Goal: Navigation & Orientation: Find specific page/section

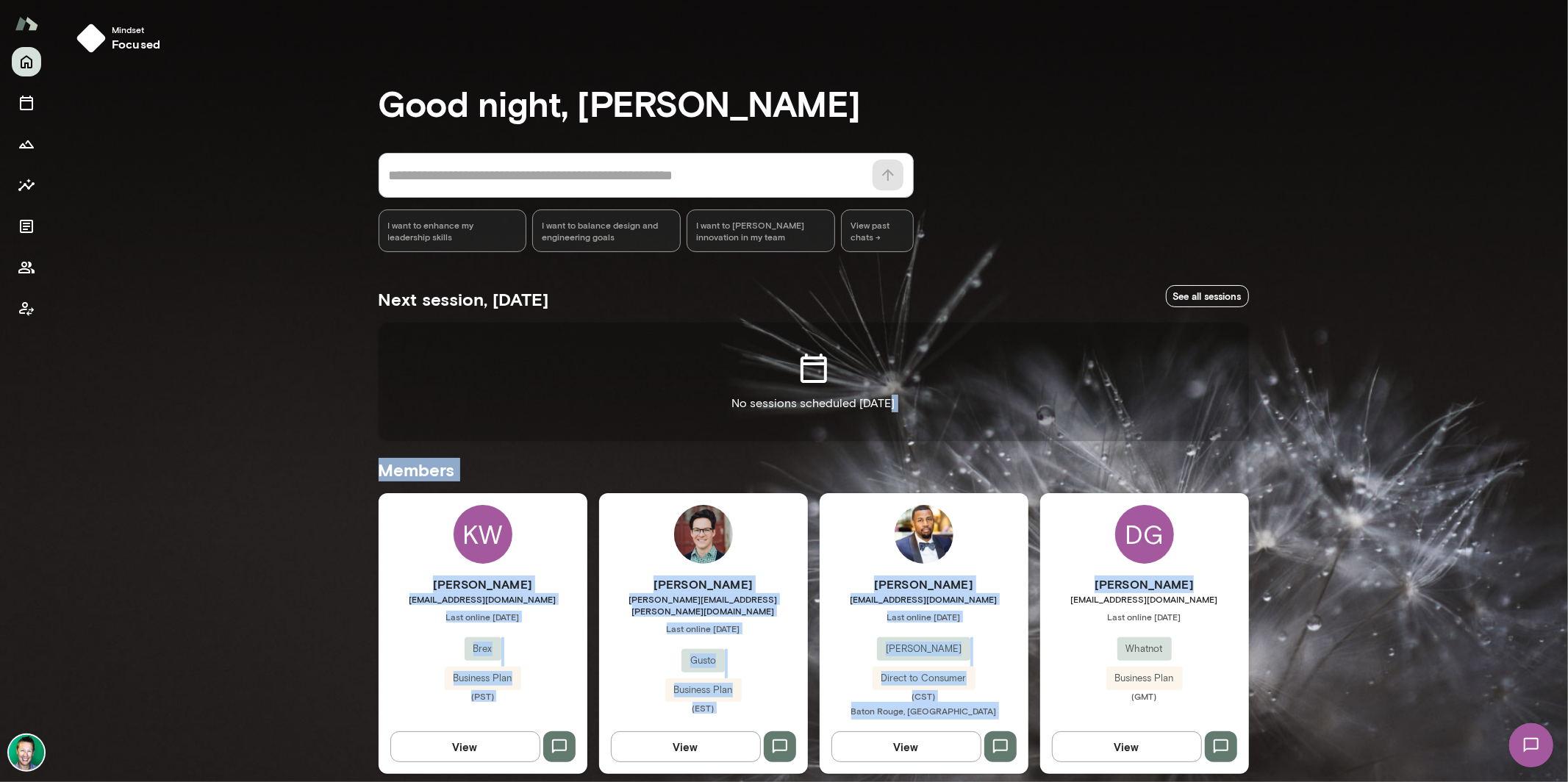
drag, startPoint x: 1437, startPoint y: 593, endPoint x: 1407, endPoint y: 414, distance: 181.5
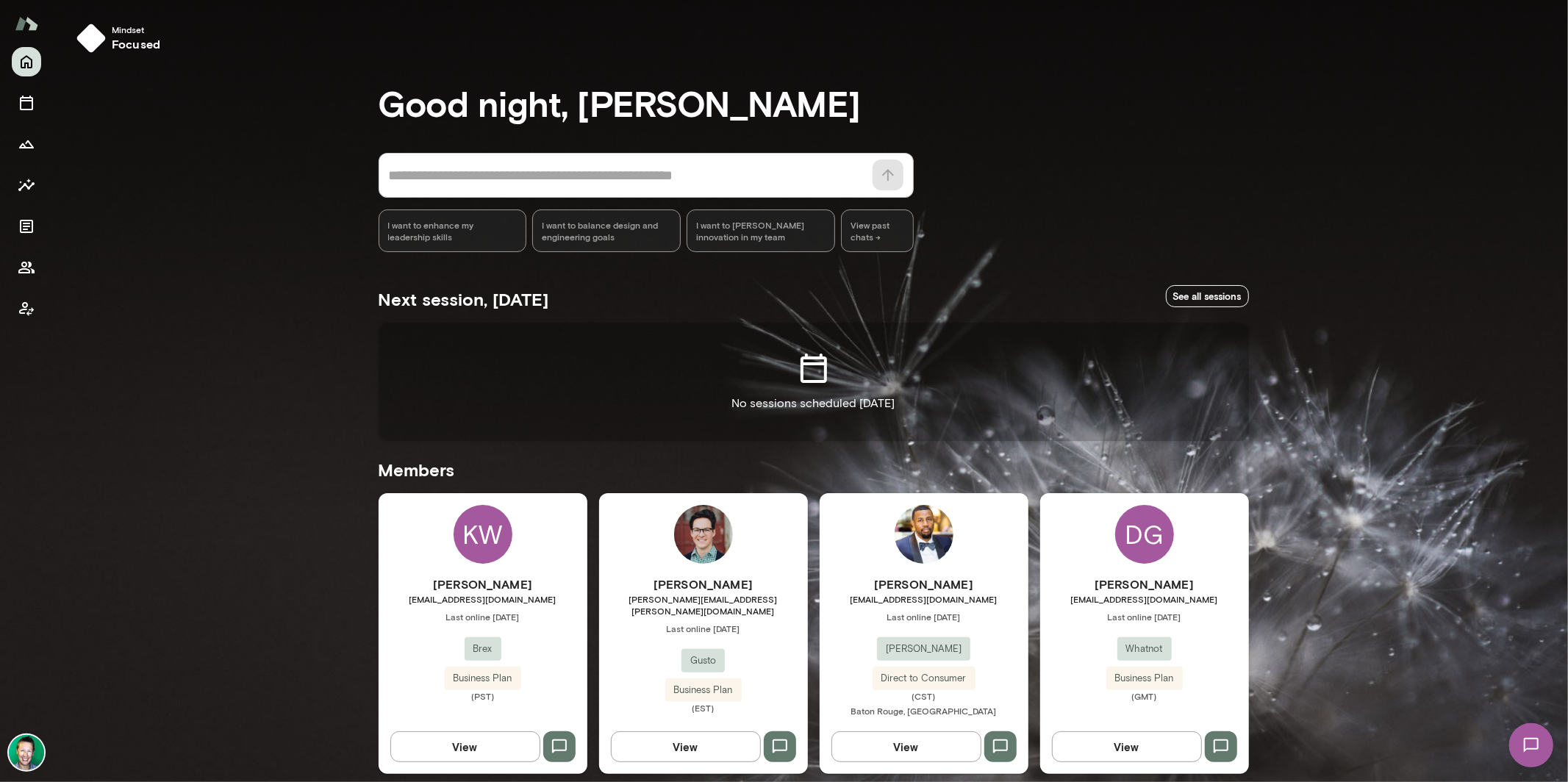
drag, startPoint x: 1558, startPoint y: 62, endPoint x: 1564, endPoint y: 89, distance: 27.7
click at [1564, 89] on div at bounding box center [784, 260] width 1568 height 521
drag, startPoint x: 1564, startPoint y: 89, endPoint x: 1559, endPoint y: 131, distance: 42.3
click at [1562, 133] on div at bounding box center [784, 260] width 1568 height 521
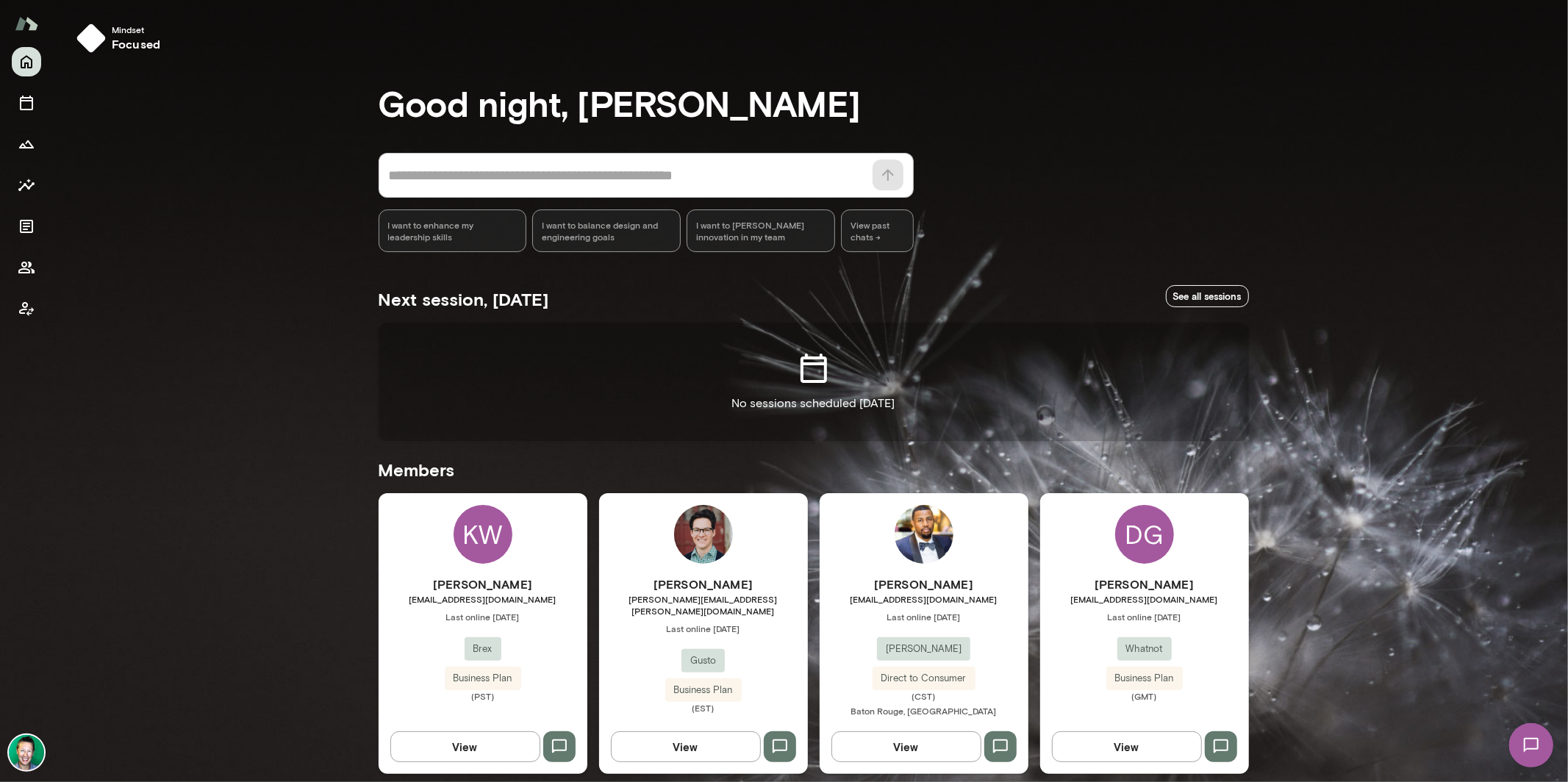
drag, startPoint x: 1564, startPoint y: 105, endPoint x: 1568, endPoint y: 139, distance: 34.2
click at [1567, 139] on div at bounding box center [784, 260] width 1568 height 521
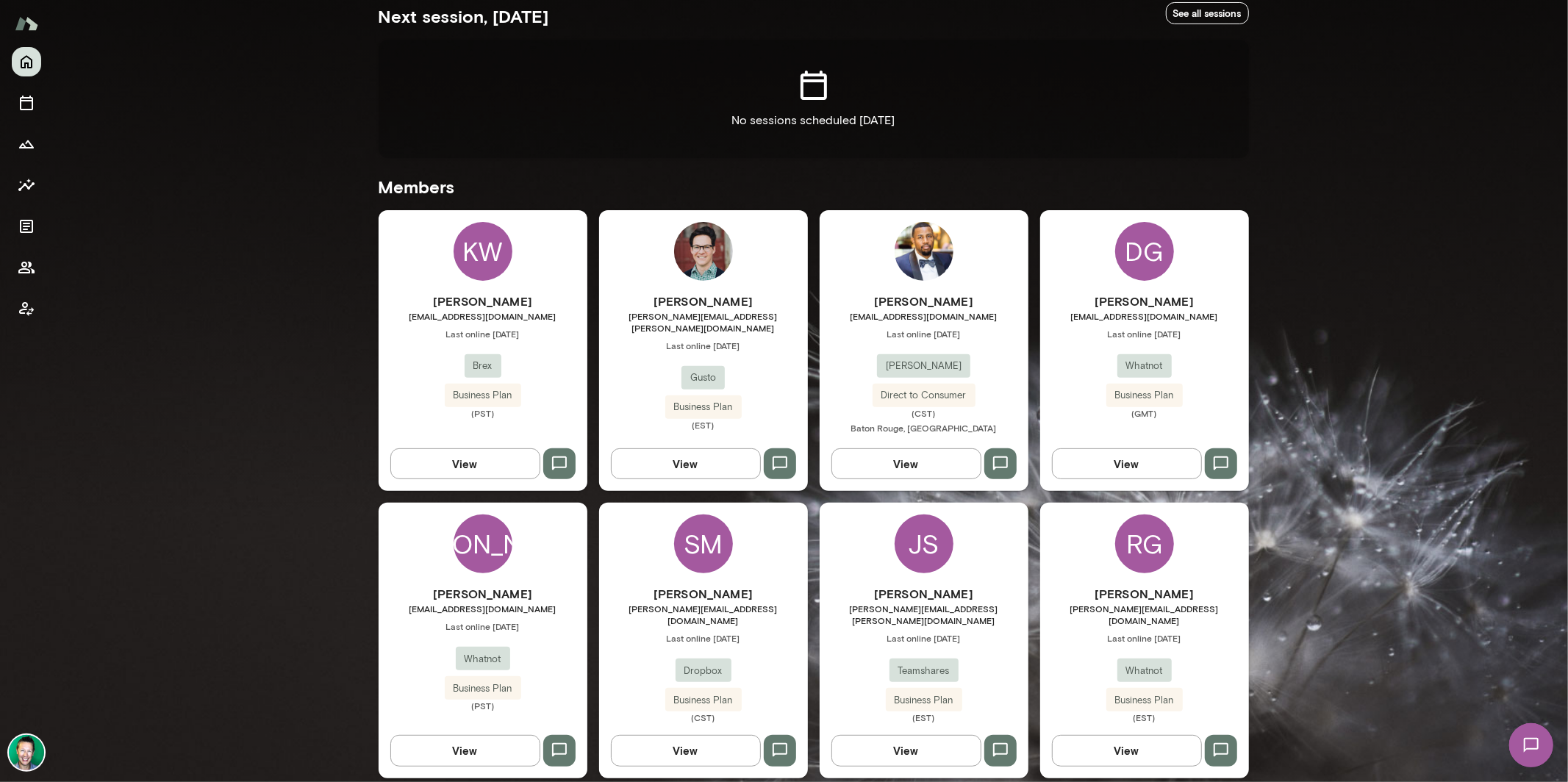
scroll to position [288, 0]
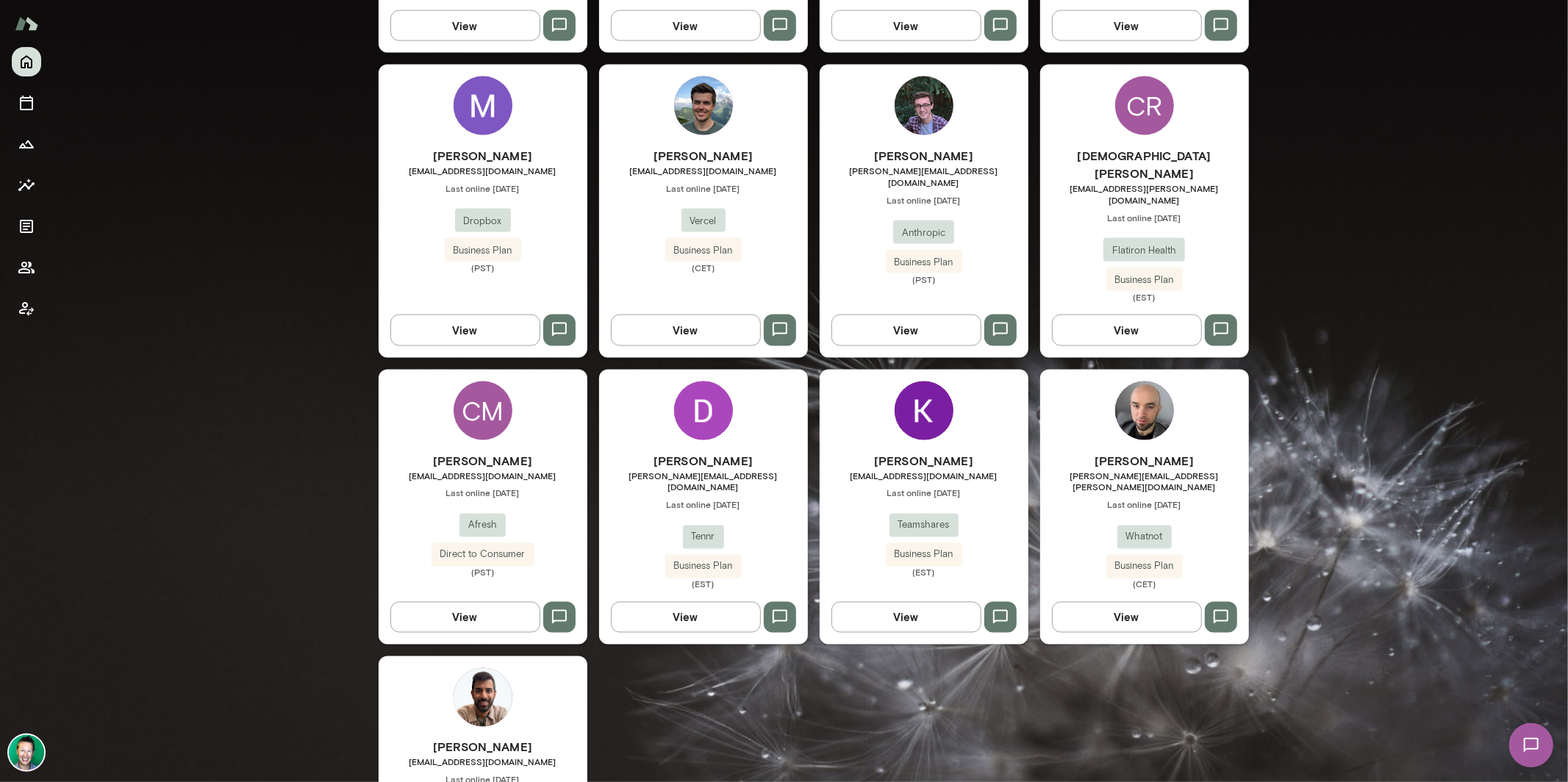
scroll to position [1937, 0]
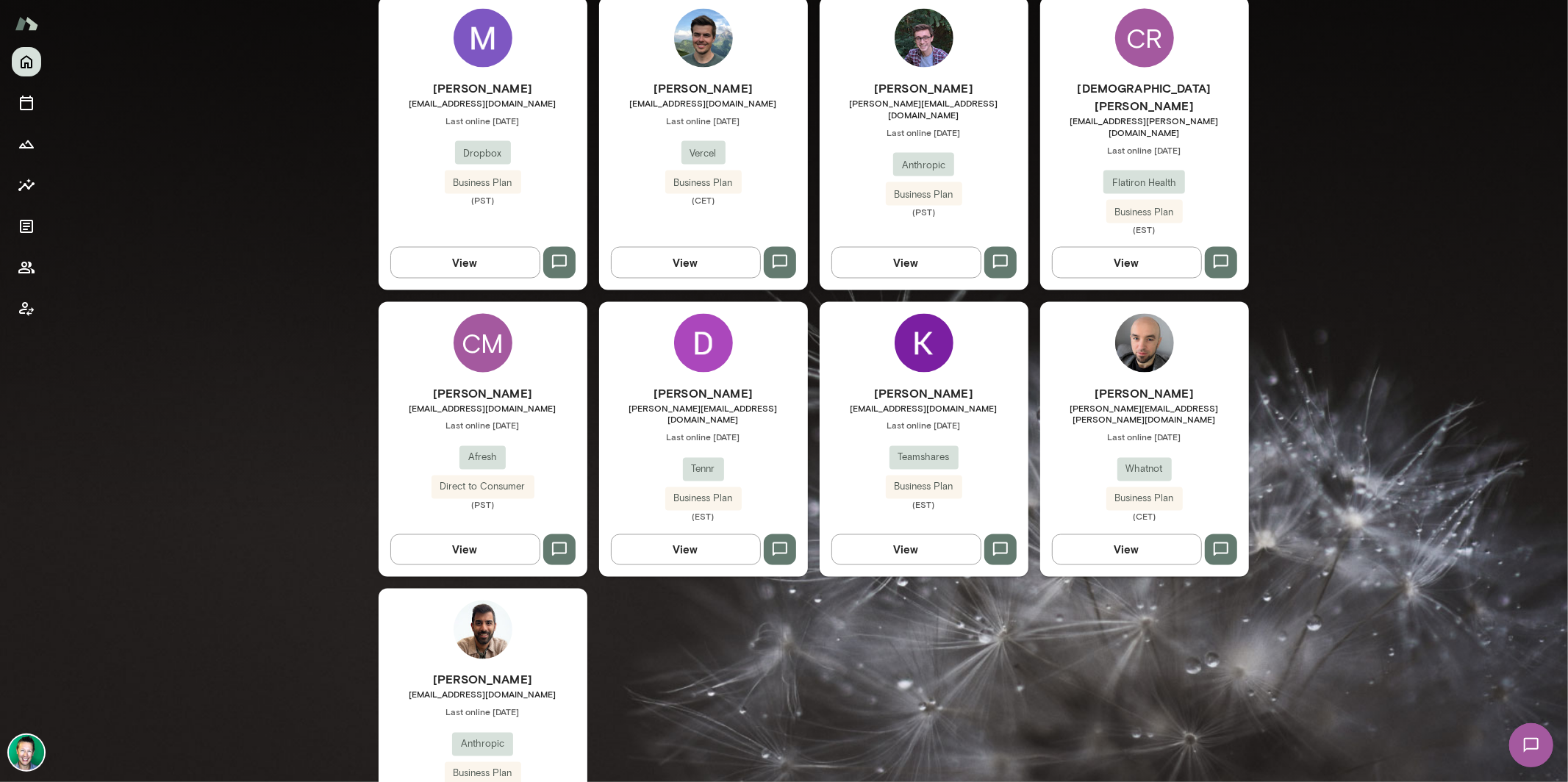
click at [29, 752] on img at bounding box center [26, 753] width 35 height 35
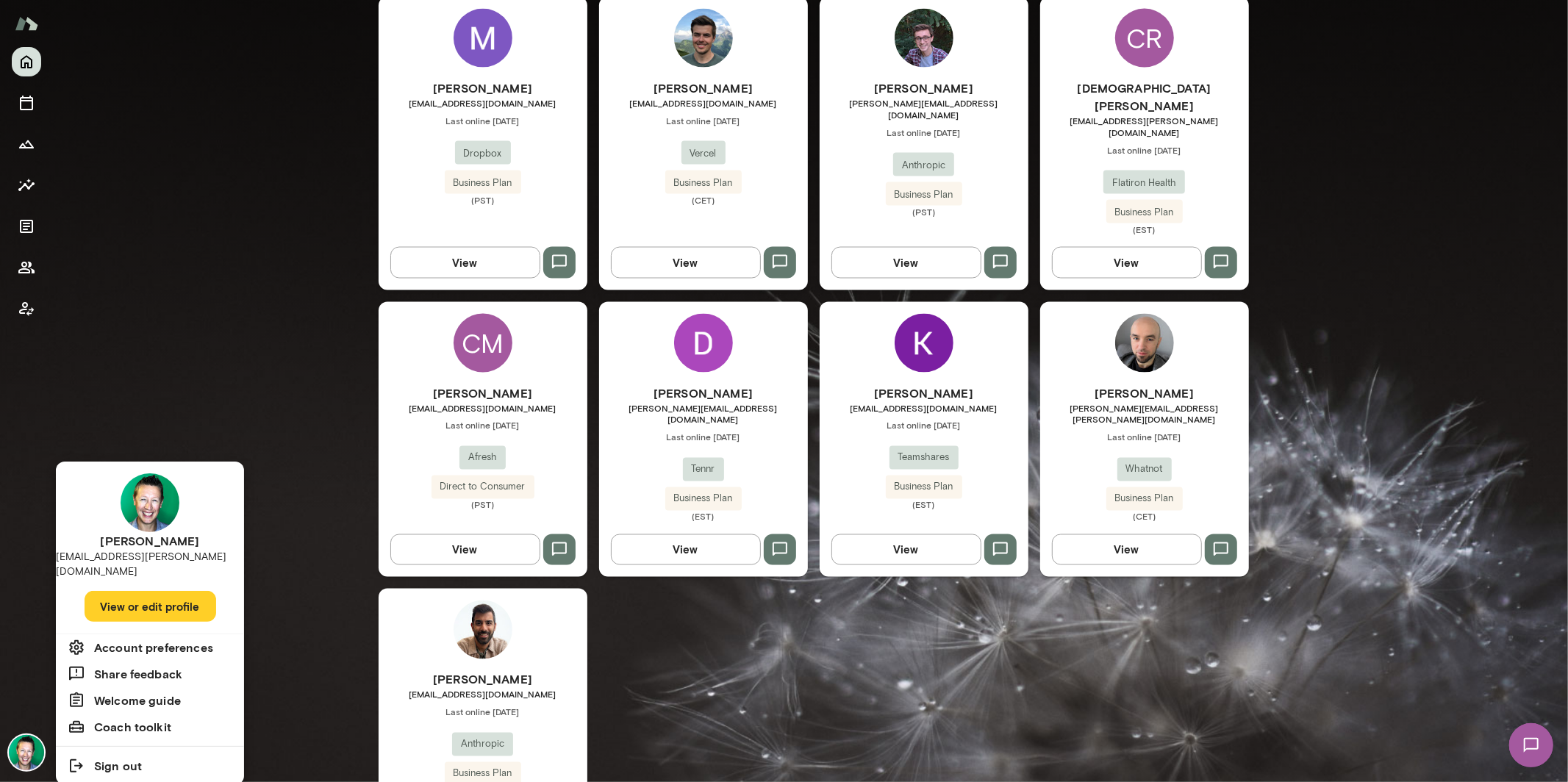
click at [105, 594] on button "View or edit profile" at bounding box center [150, 606] width 131 height 31
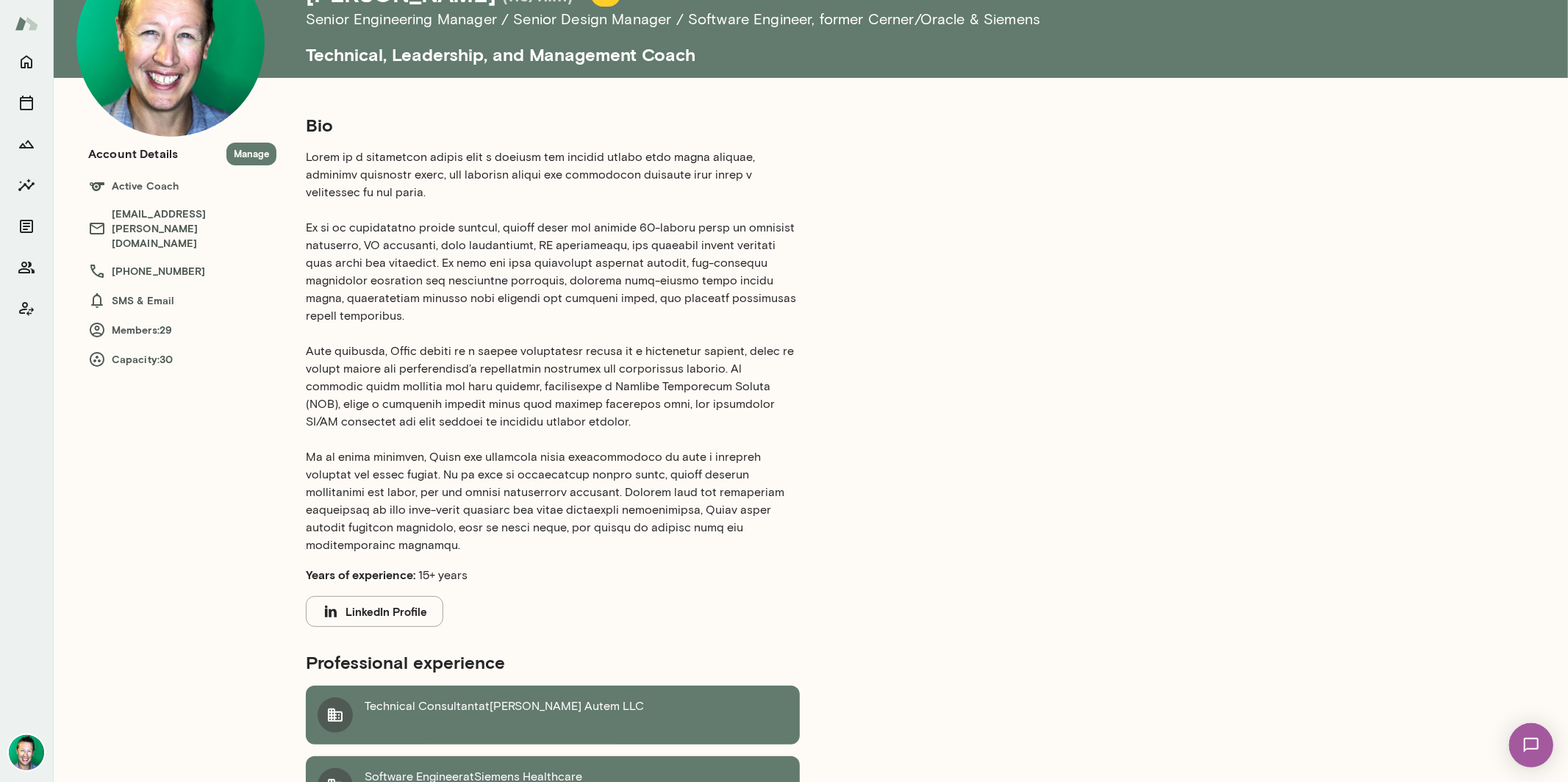
scroll to position [22, 0]
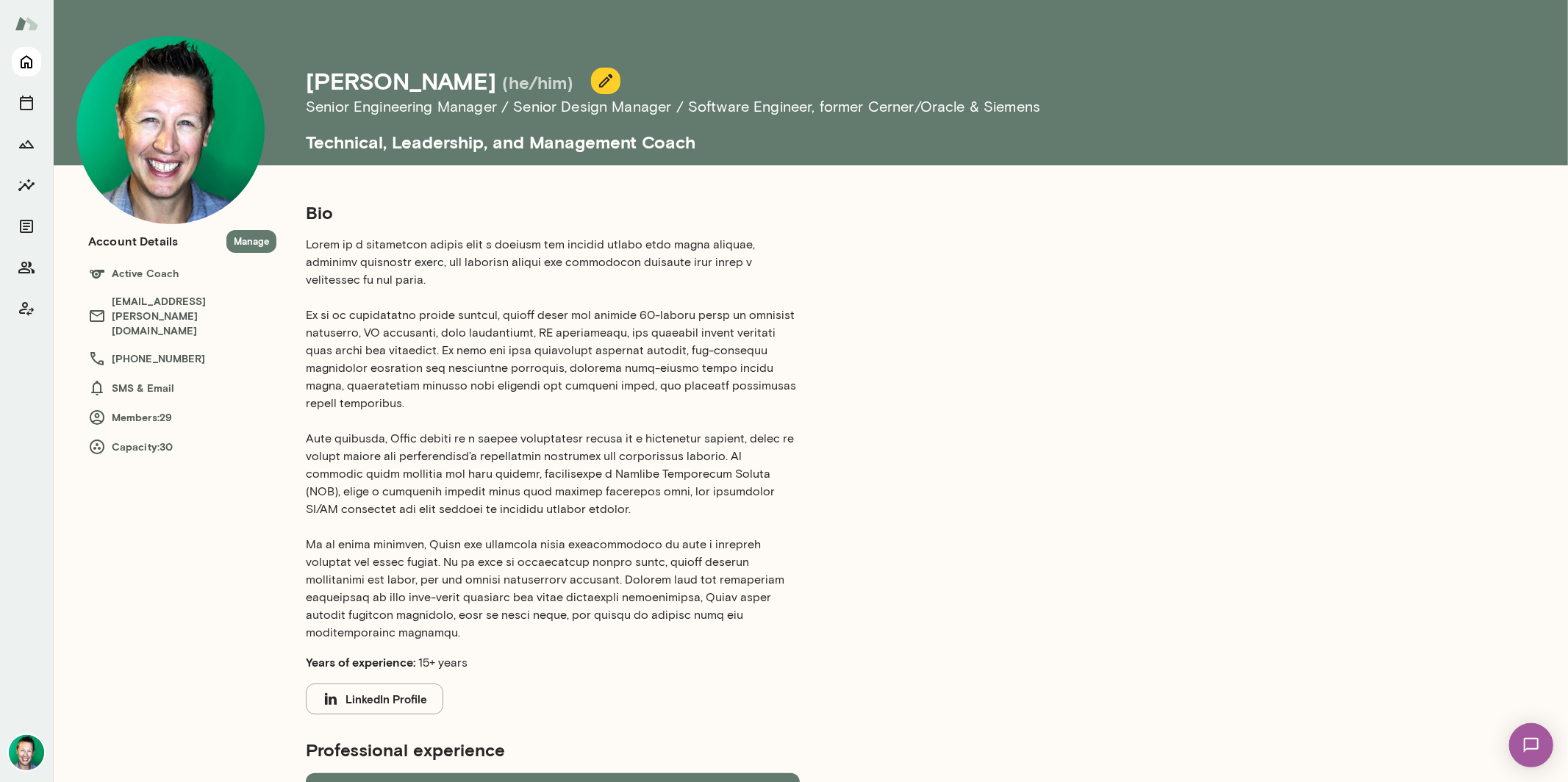
click at [25, 64] on icon "Home" at bounding box center [26, 63] width 12 height 13
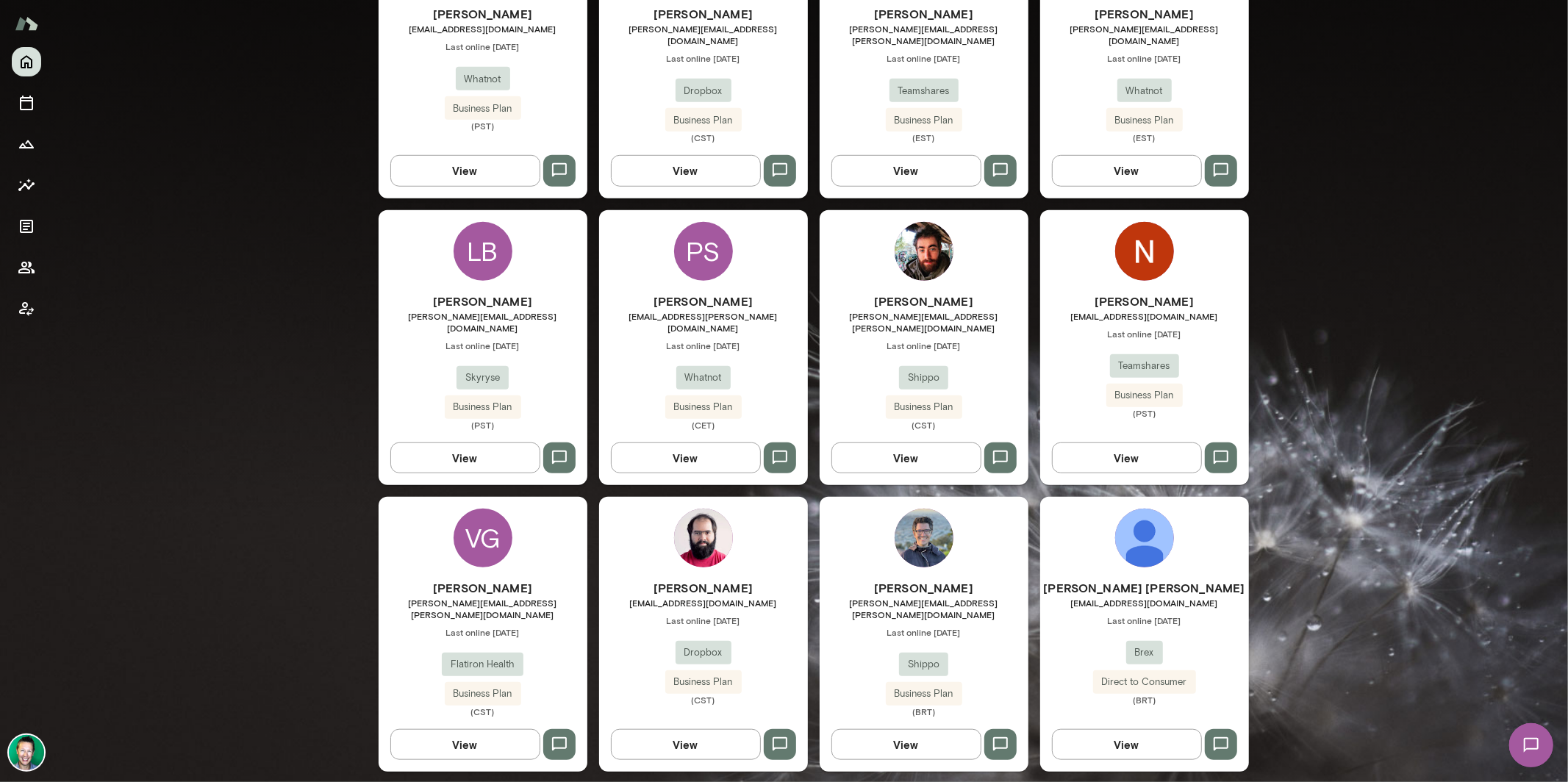
scroll to position [918, 0]
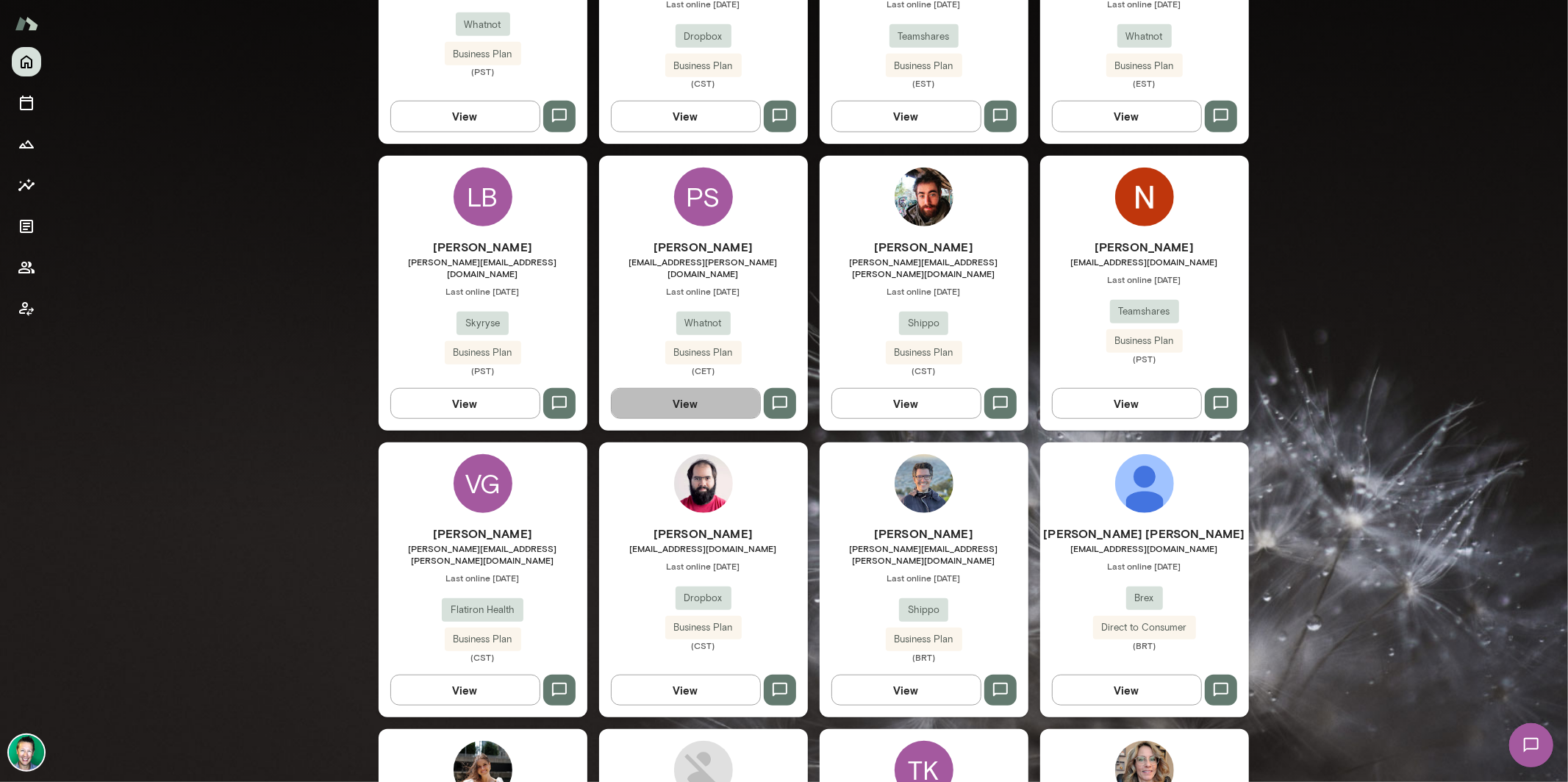
click at [683, 388] on button "View" at bounding box center [686, 403] width 150 height 31
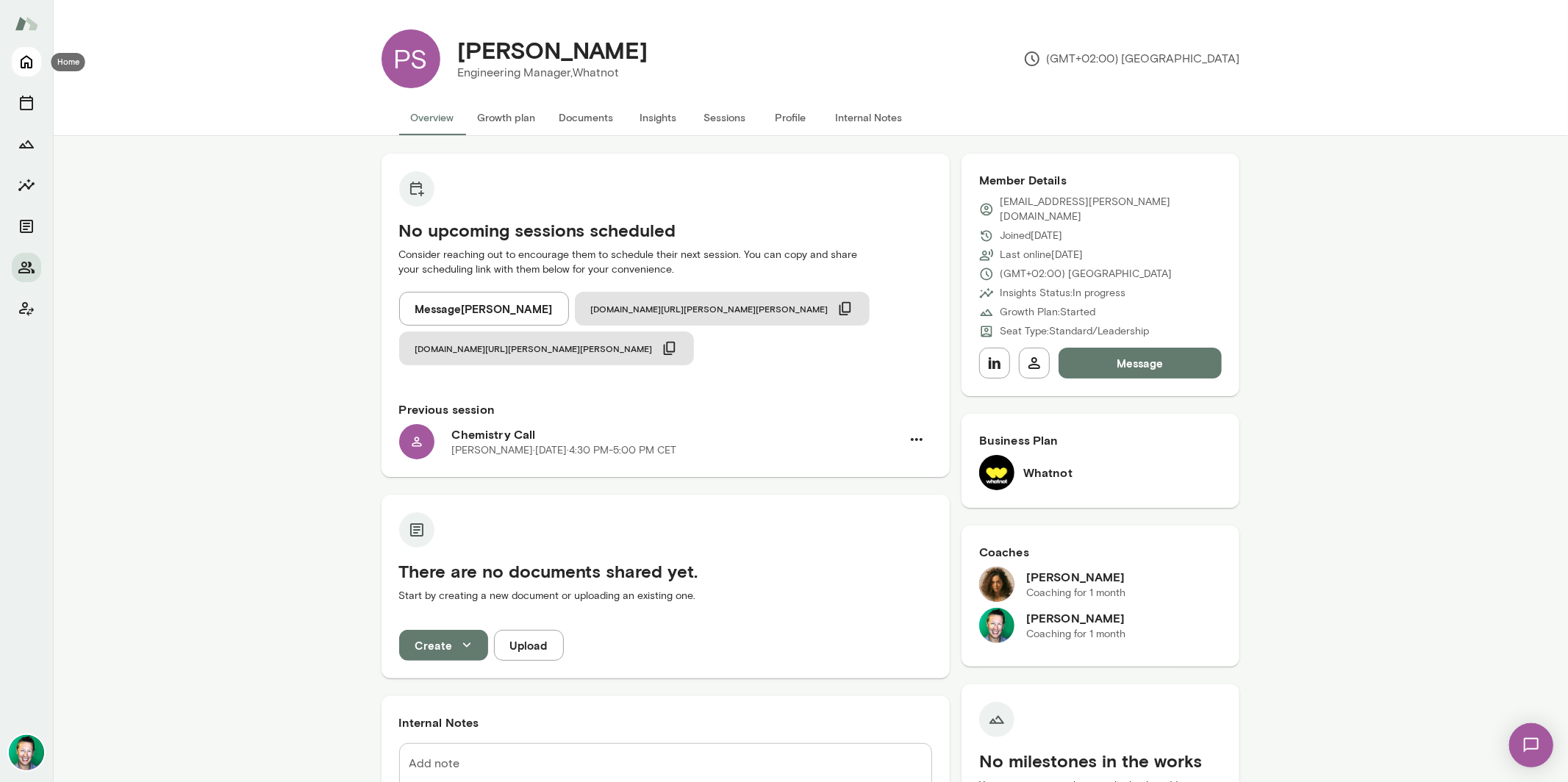
click at [27, 68] on icon "Home" at bounding box center [26, 63] width 12 height 13
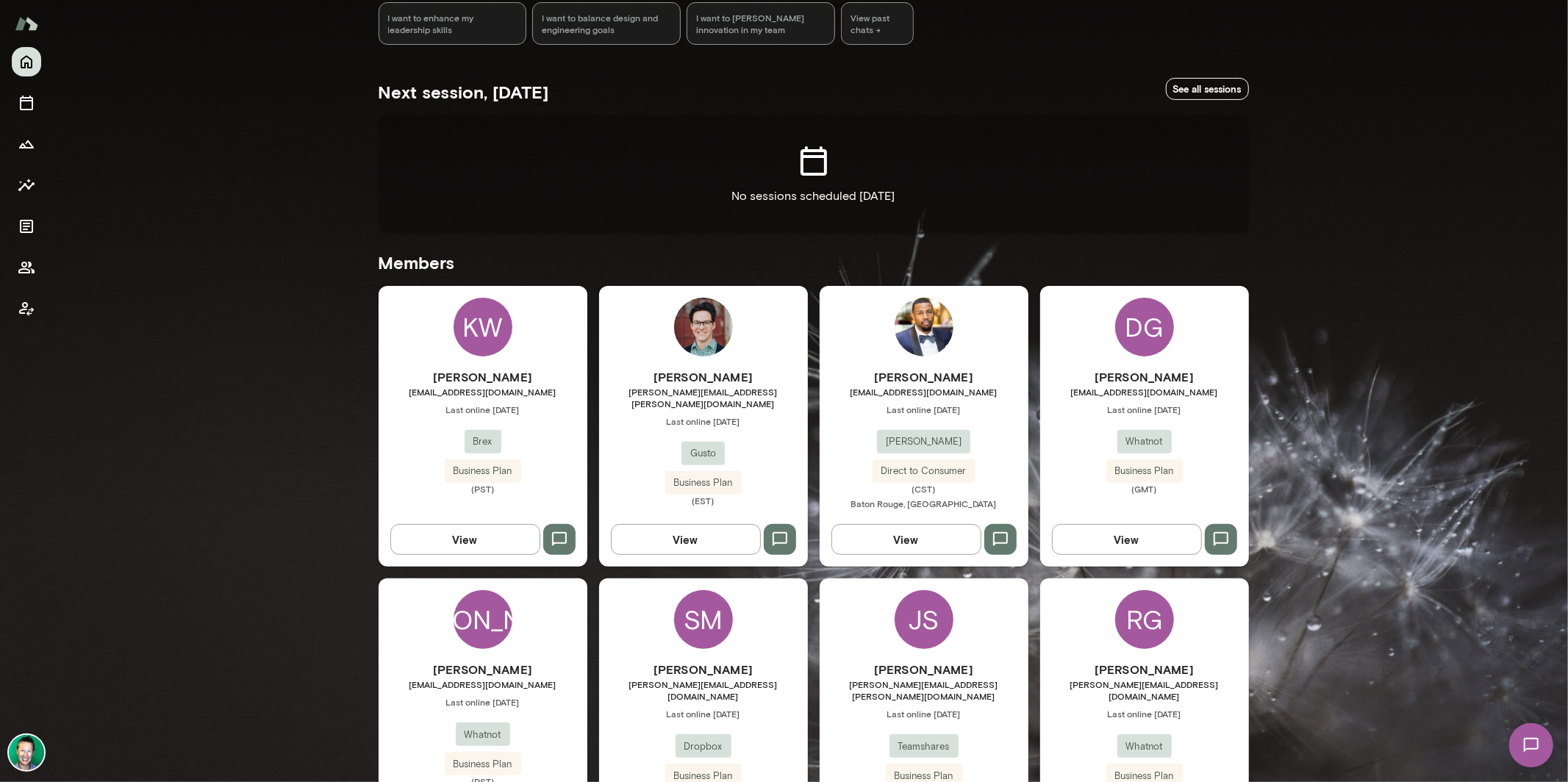
scroll to position [542, 0]
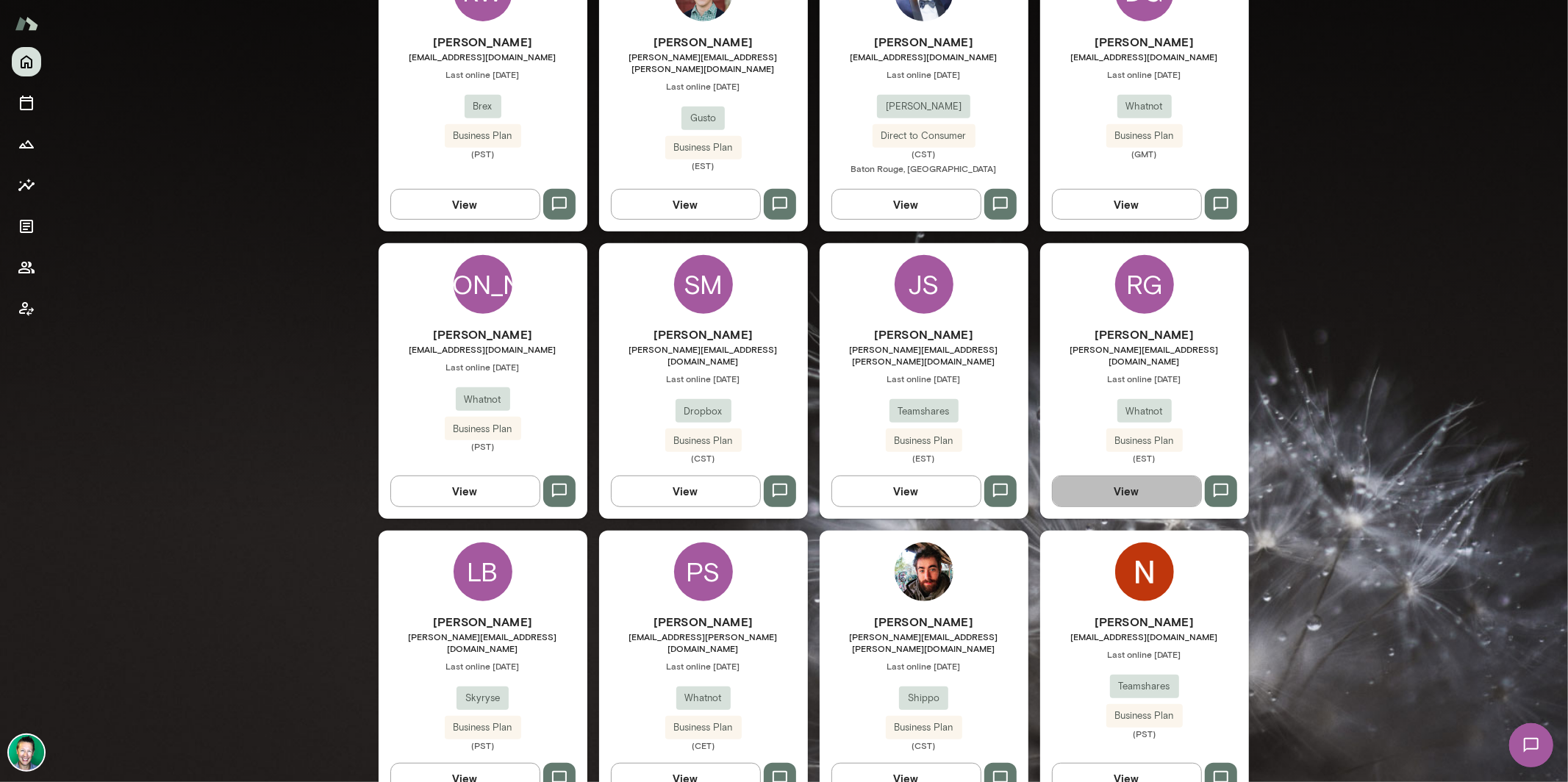
click at [1145, 481] on button "View" at bounding box center [1127, 491] width 150 height 31
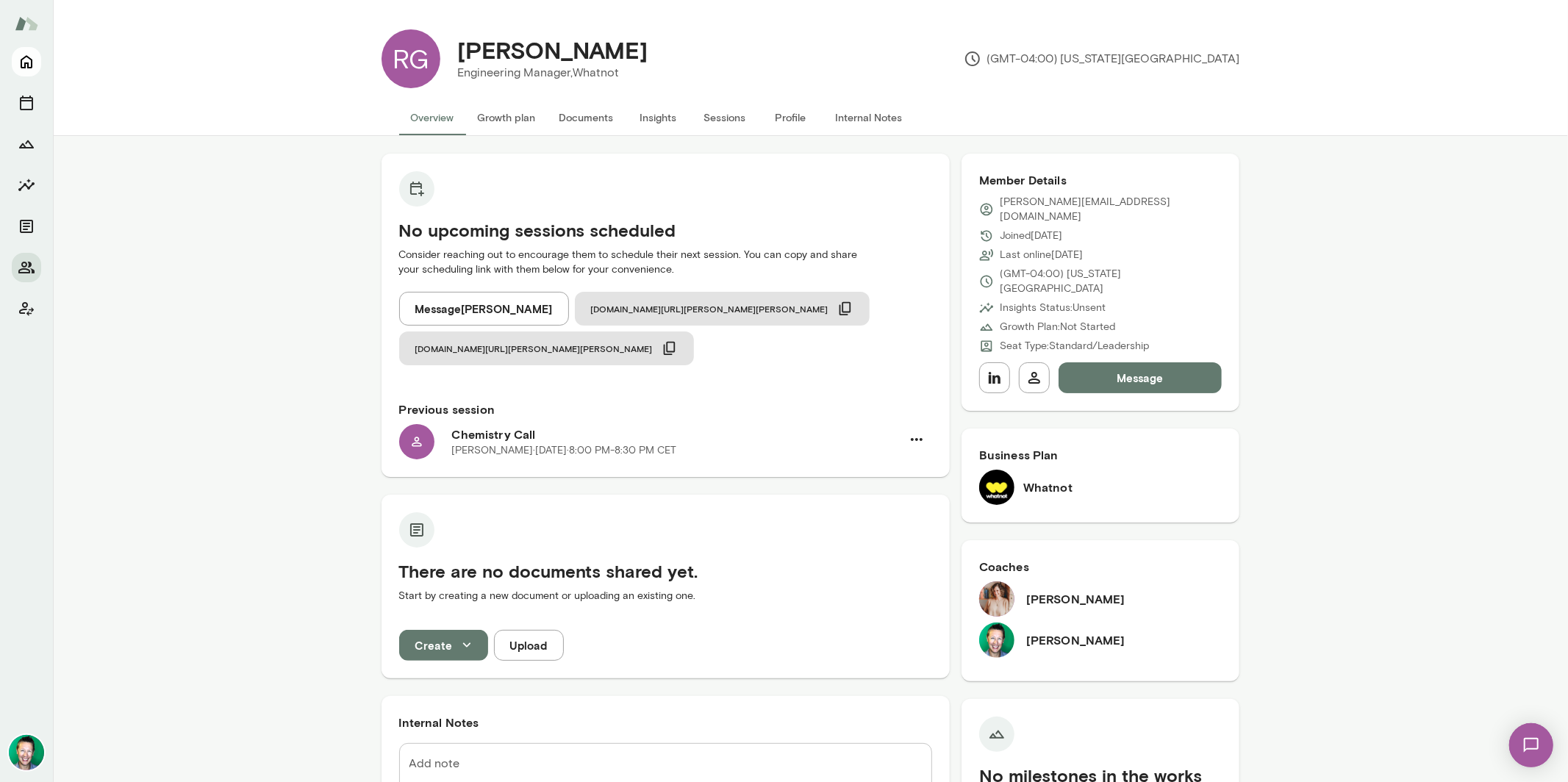
click at [27, 66] on icon "Home" at bounding box center [27, 62] width 18 height 18
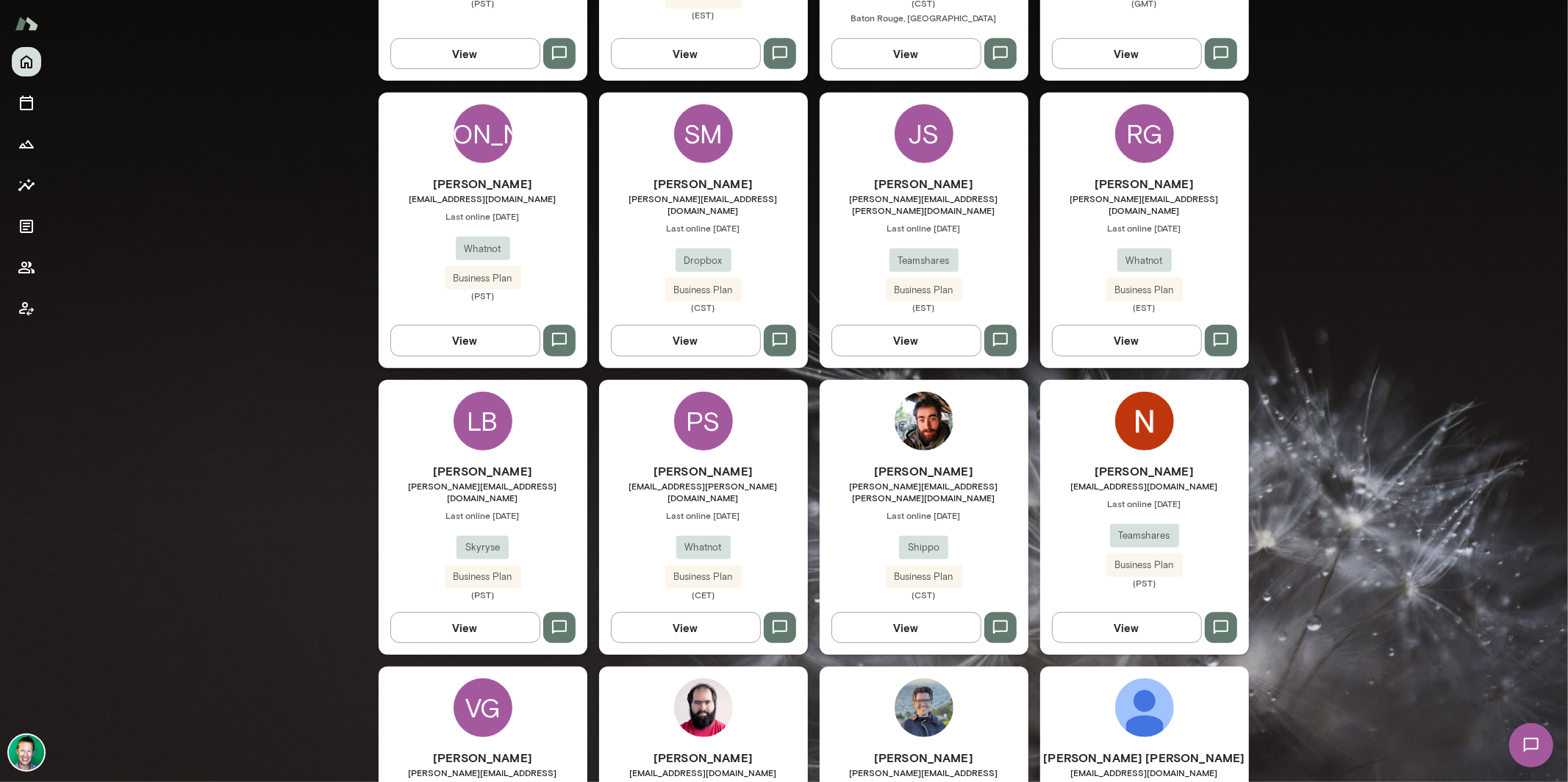
scroll to position [685, 0]
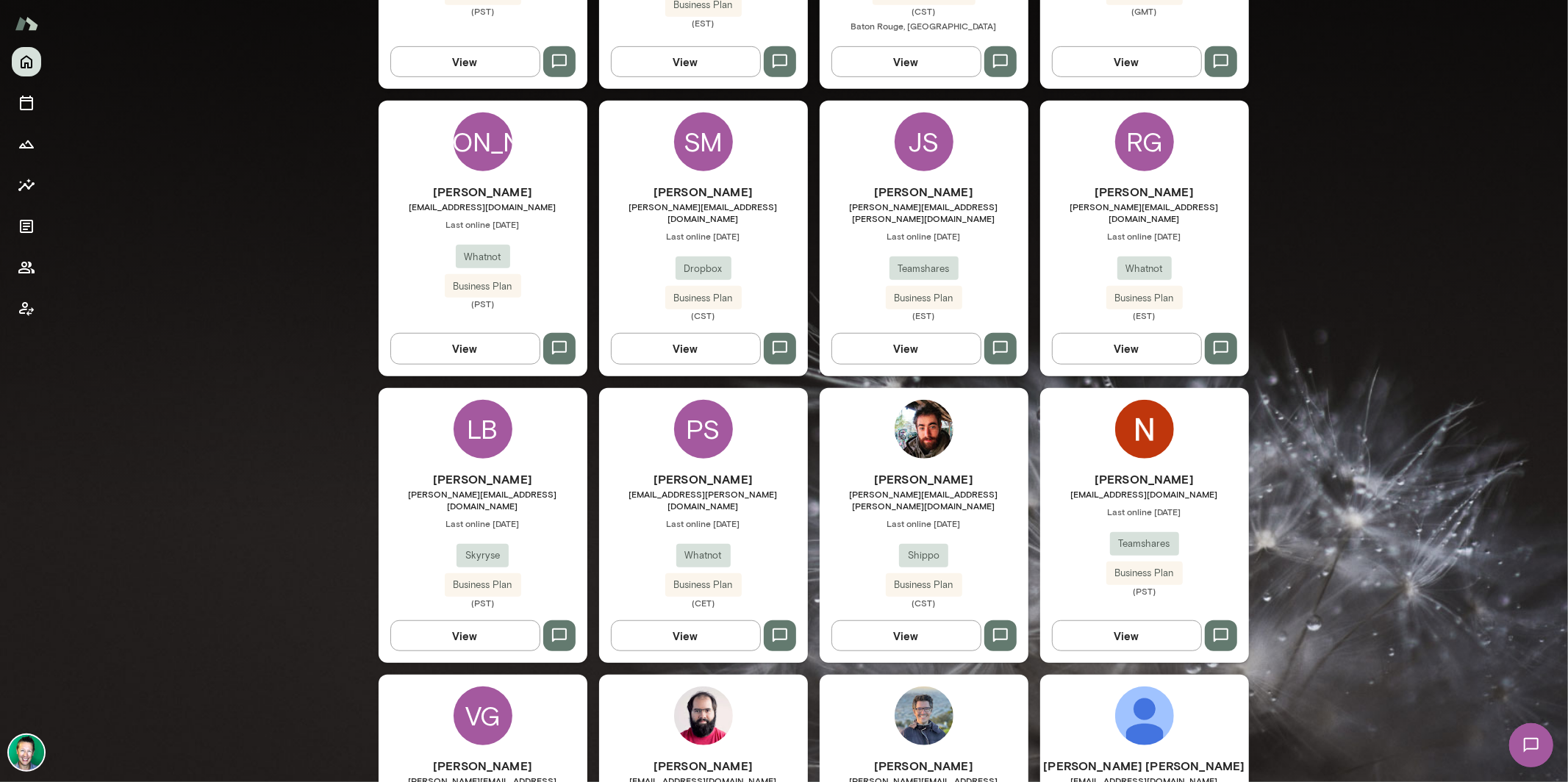
click at [481, 333] on button "View" at bounding box center [465, 349] width 150 height 31
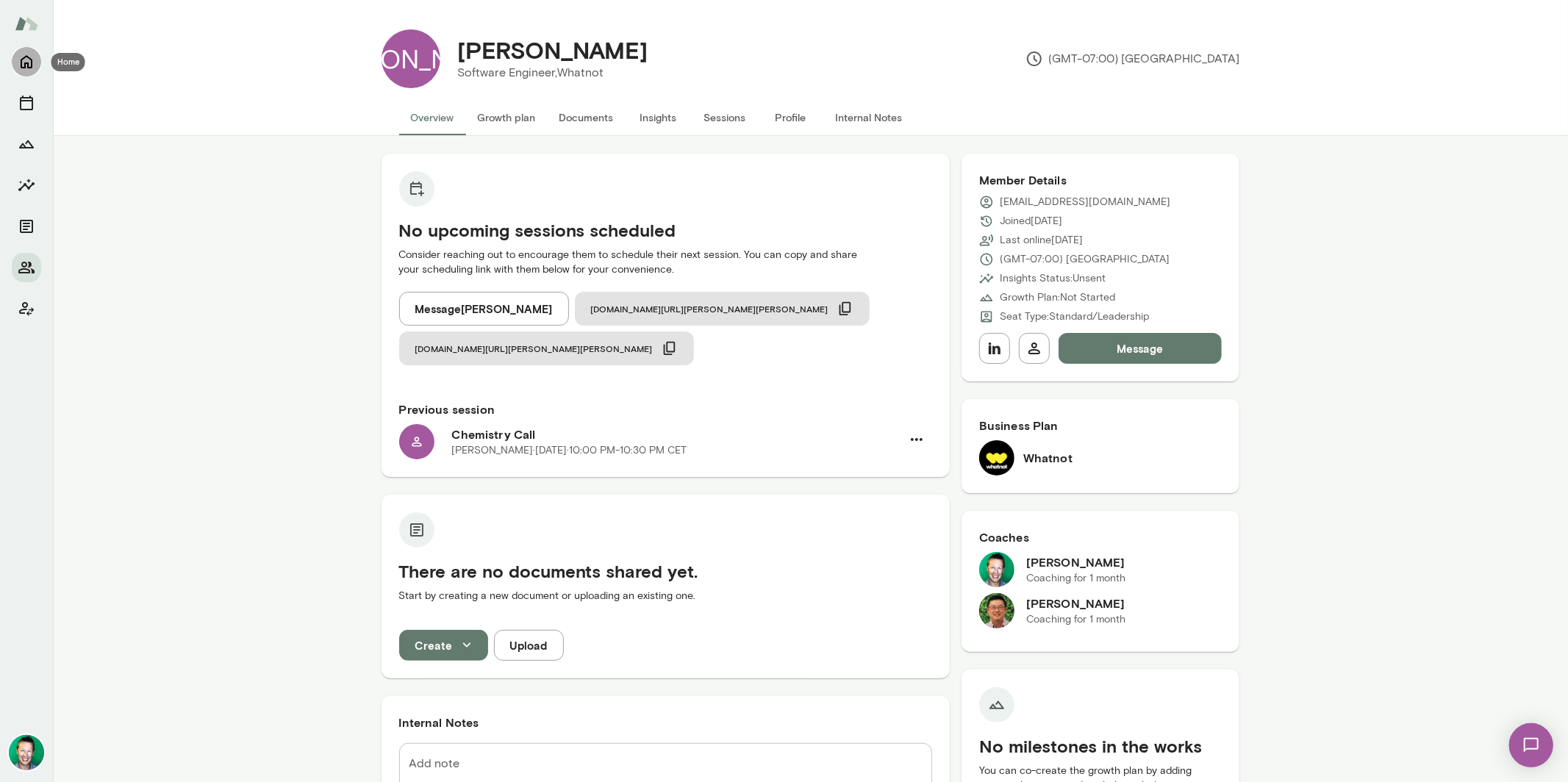
click at [21, 64] on icon "Home" at bounding box center [26, 63] width 12 height 13
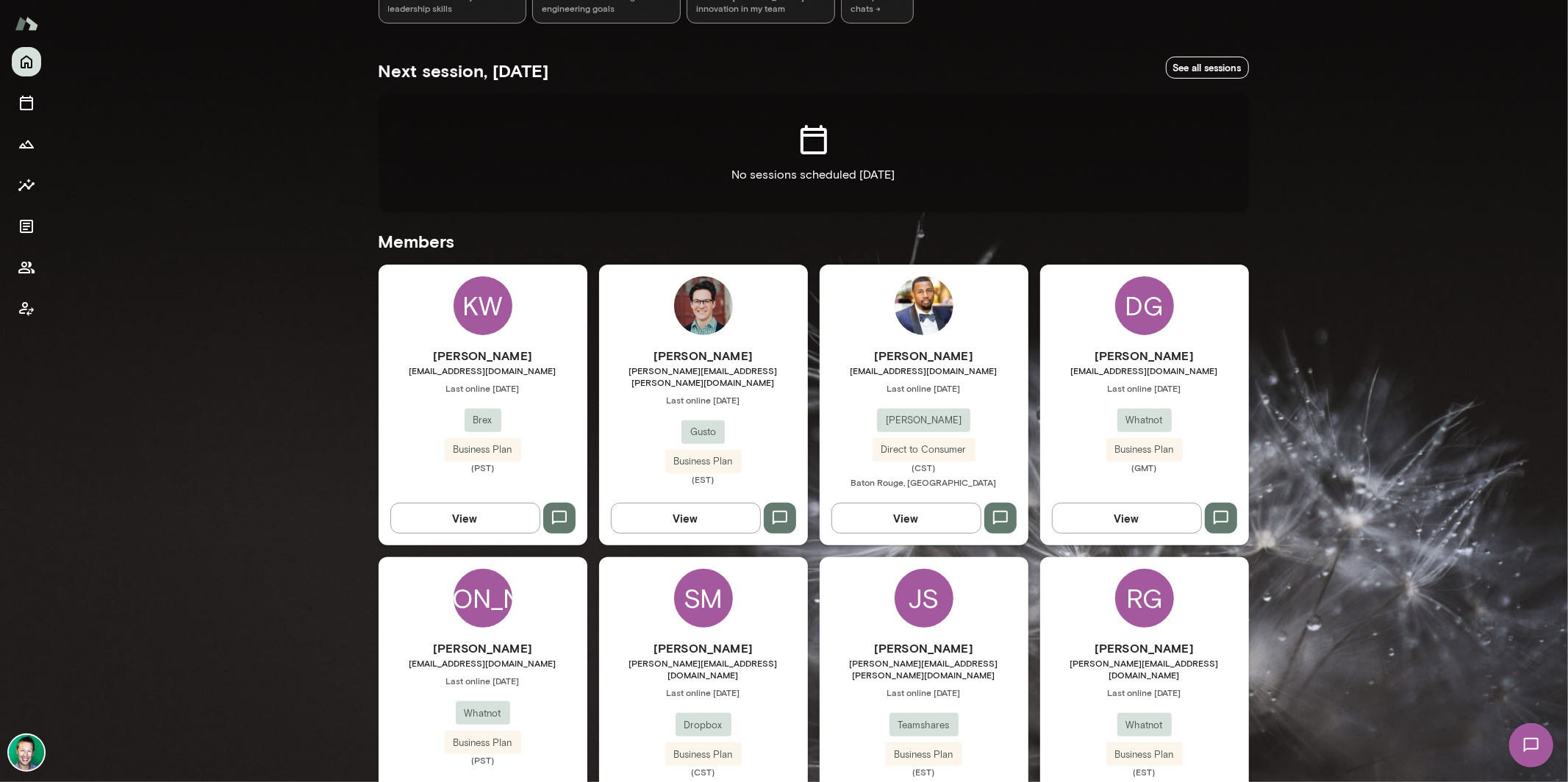
scroll to position [308, 0]
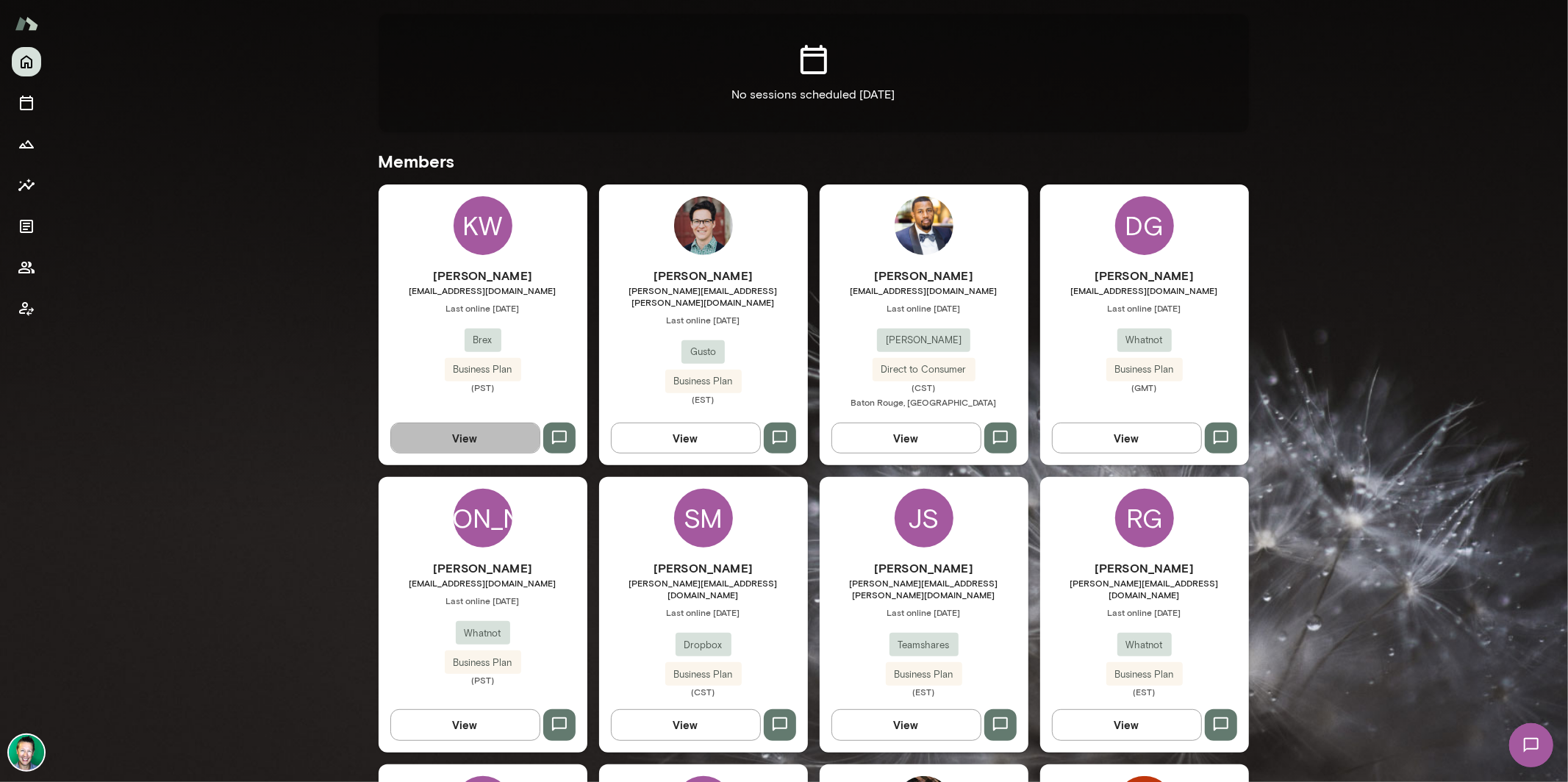
click at [454, 450] on button "View" at bounding box center [465, 438] width 150 height 31
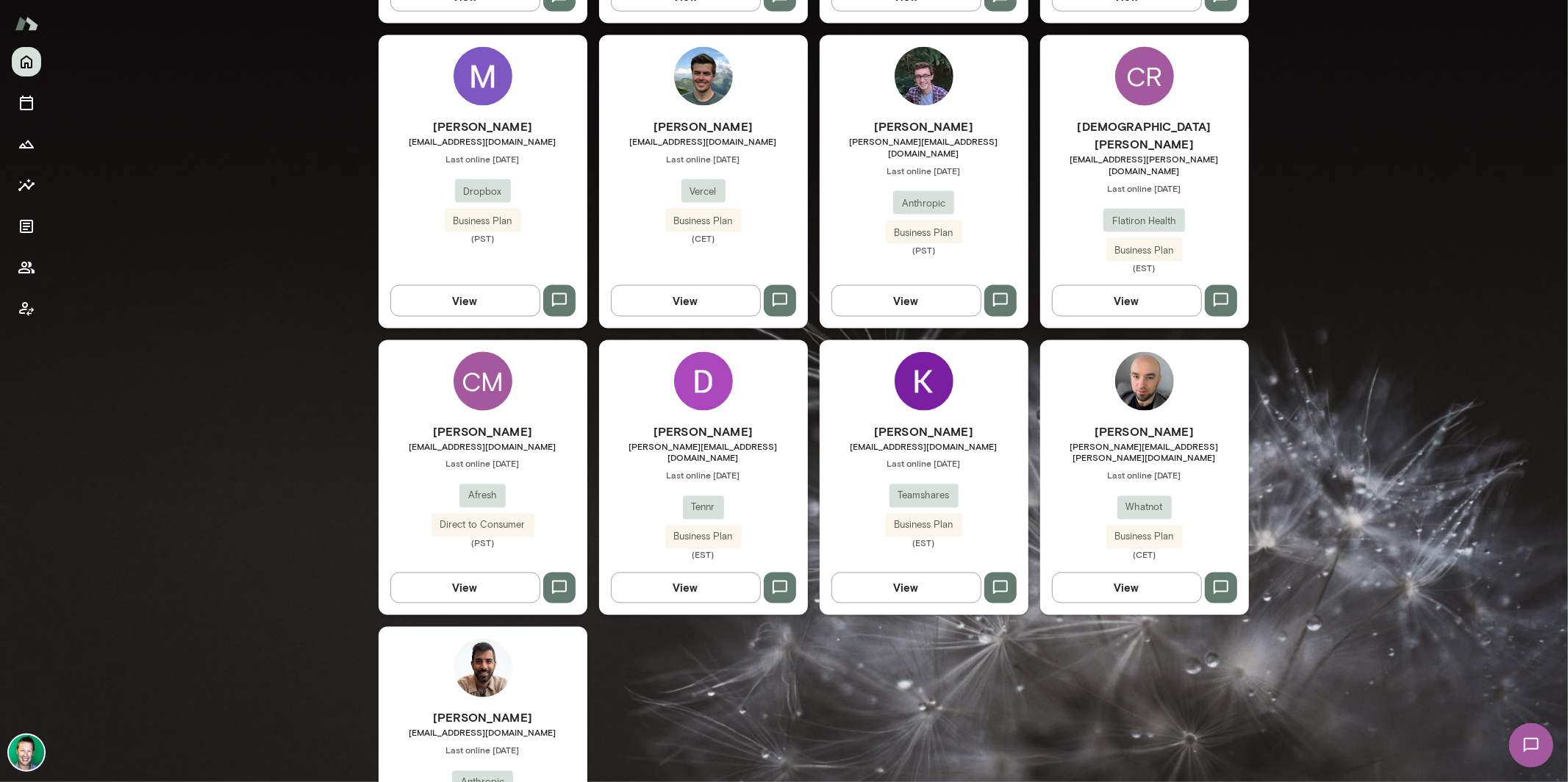
scroll to position [1937, 0]
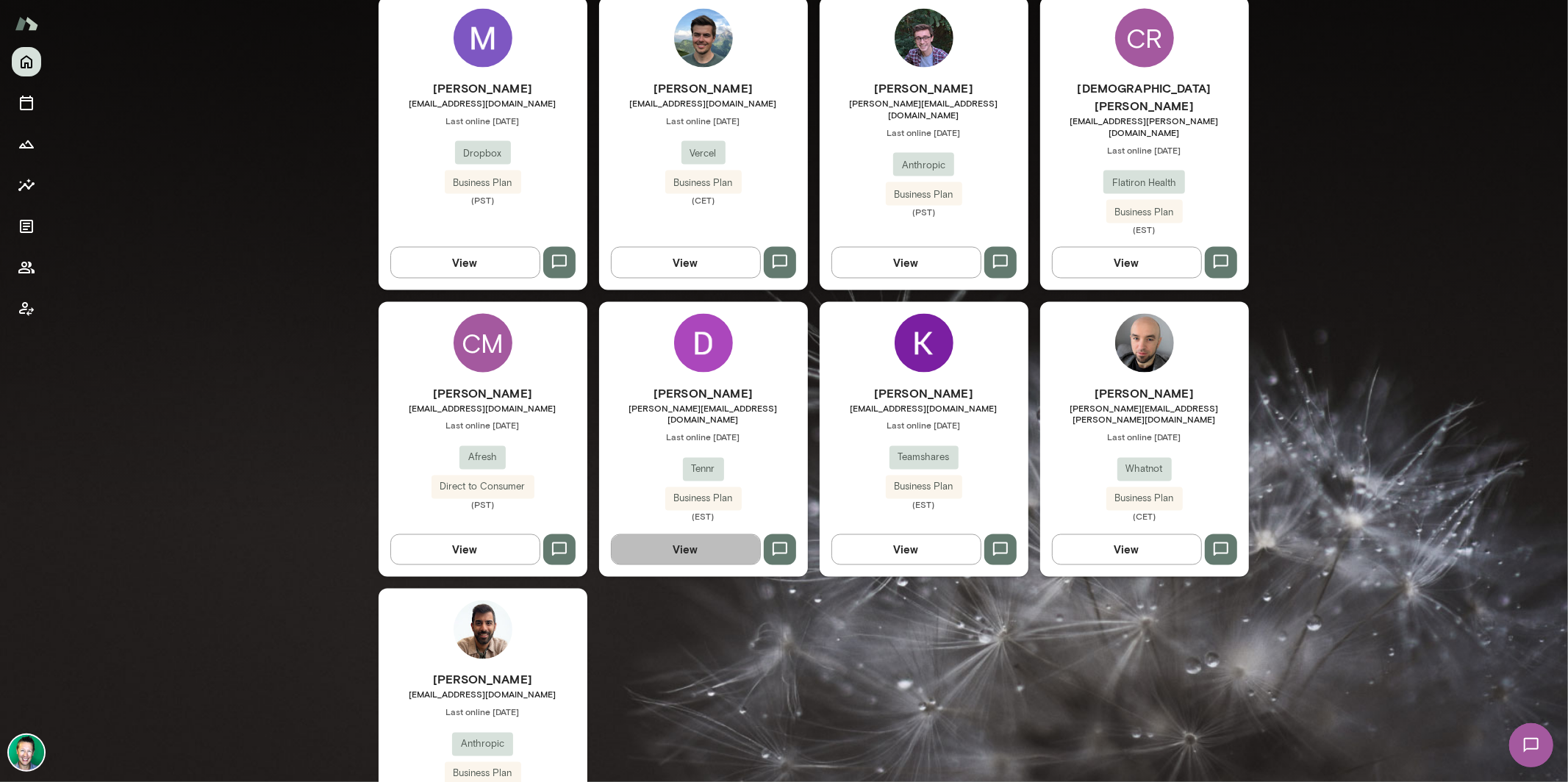
click at [683, 534] on button "View" at bounding box center [686, 550] width 150 height 31
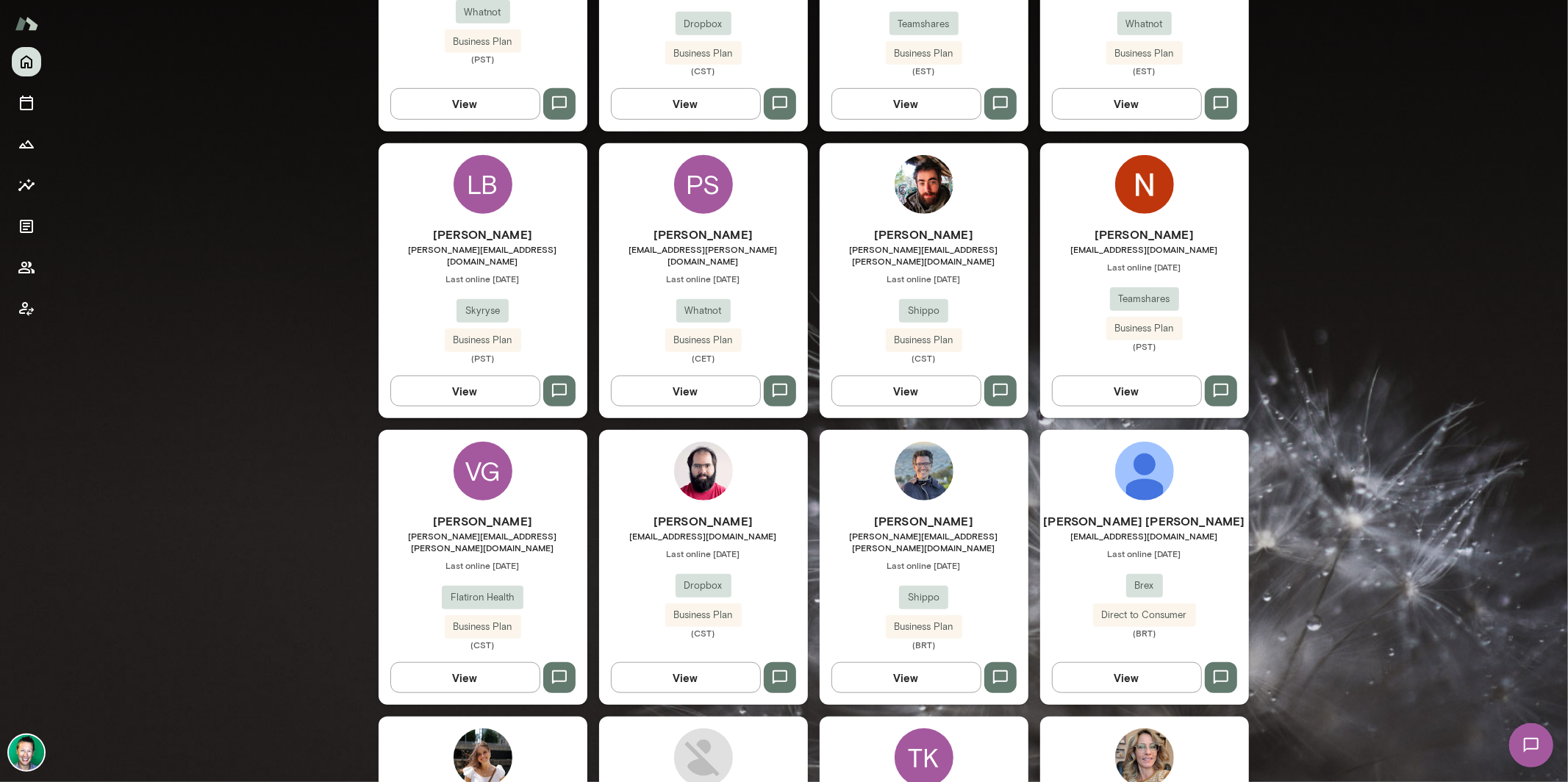
scroll to position [939, 0]
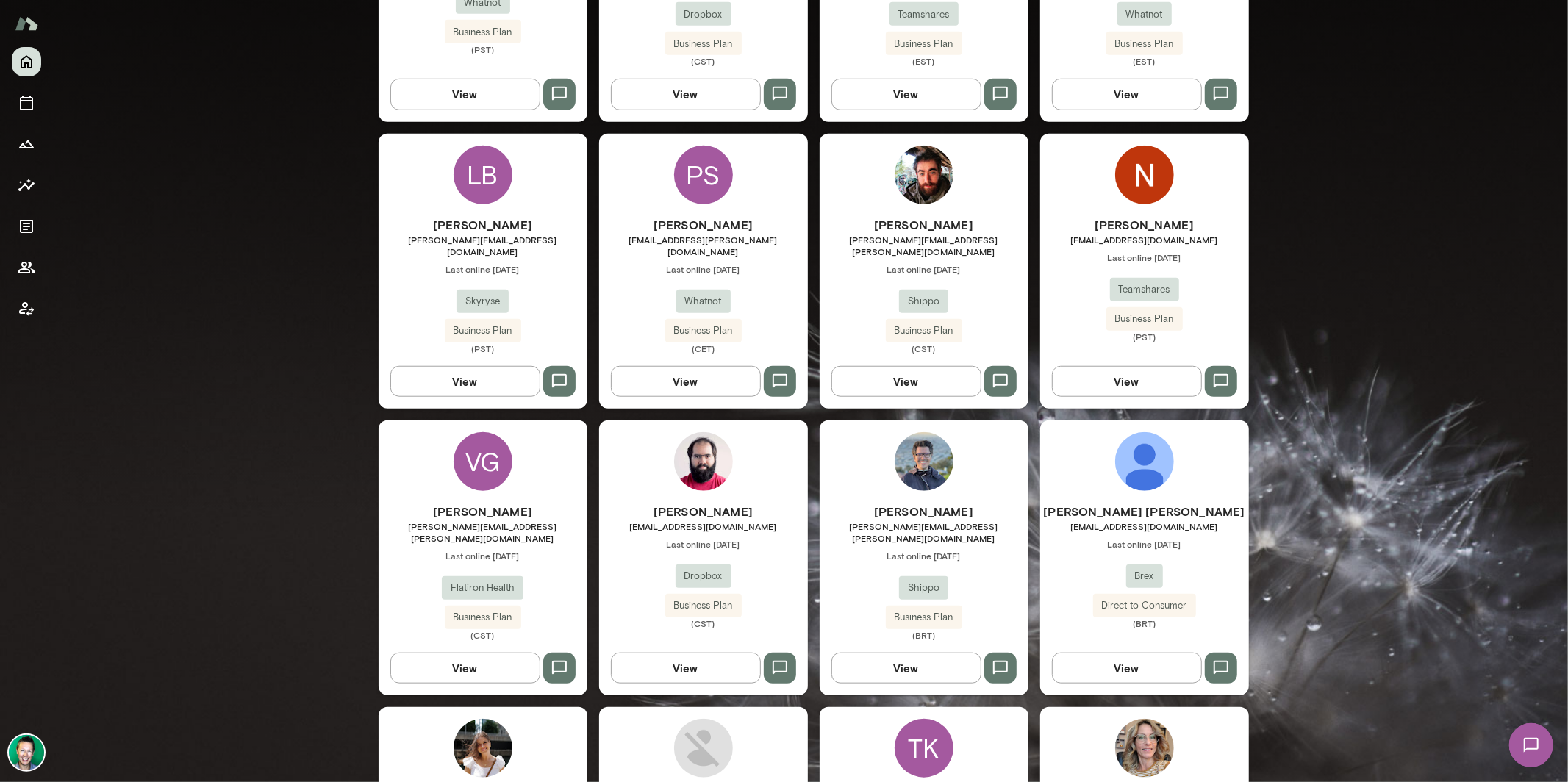
click at [692, 366] on button "View" at bounding box center [686, 382] width 150 height 31
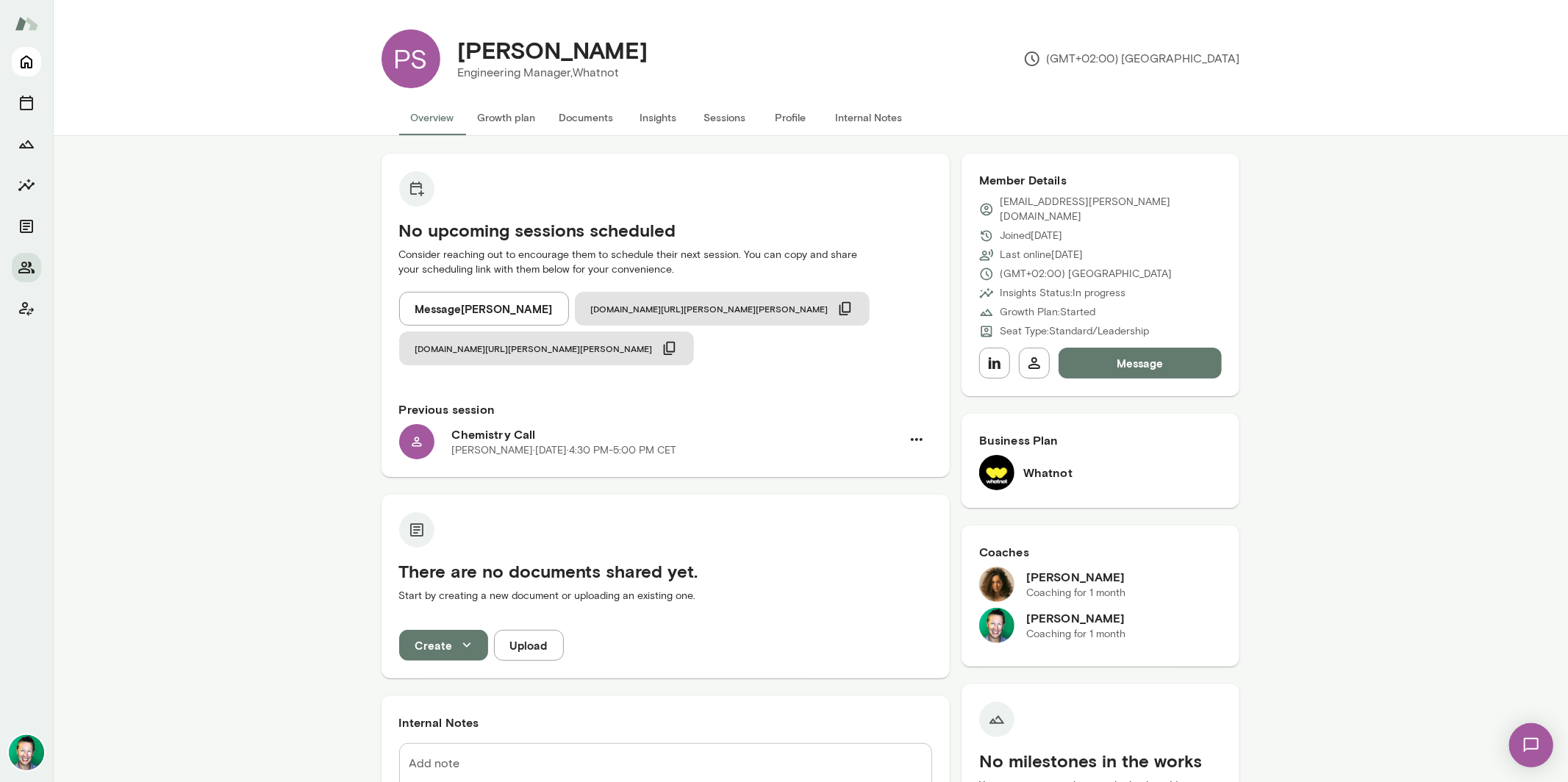
click at [22, 63] on icon "Home" at bounding box center [27, 62] width 18 height 18
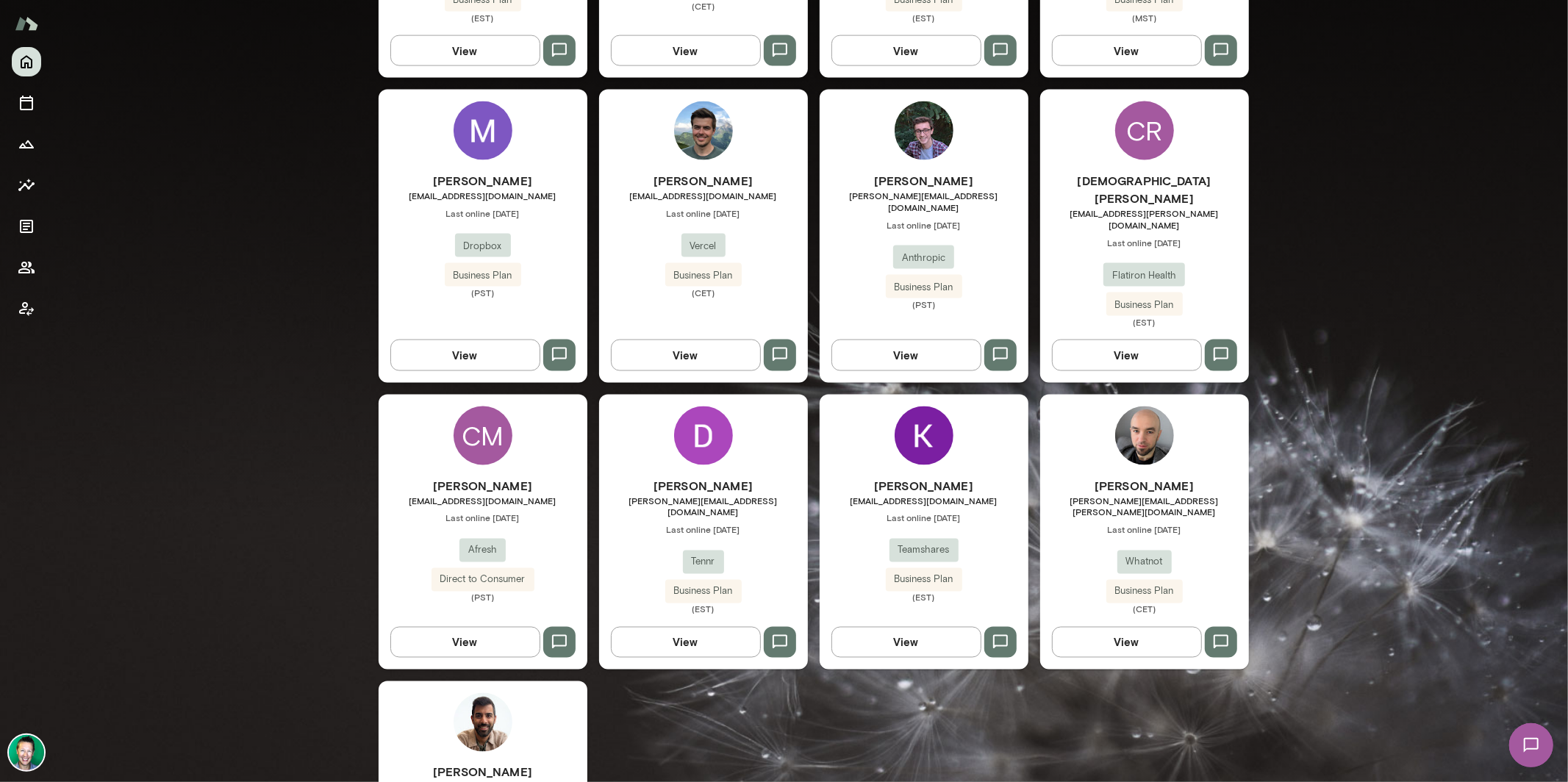
scroll to position [1937, 0]
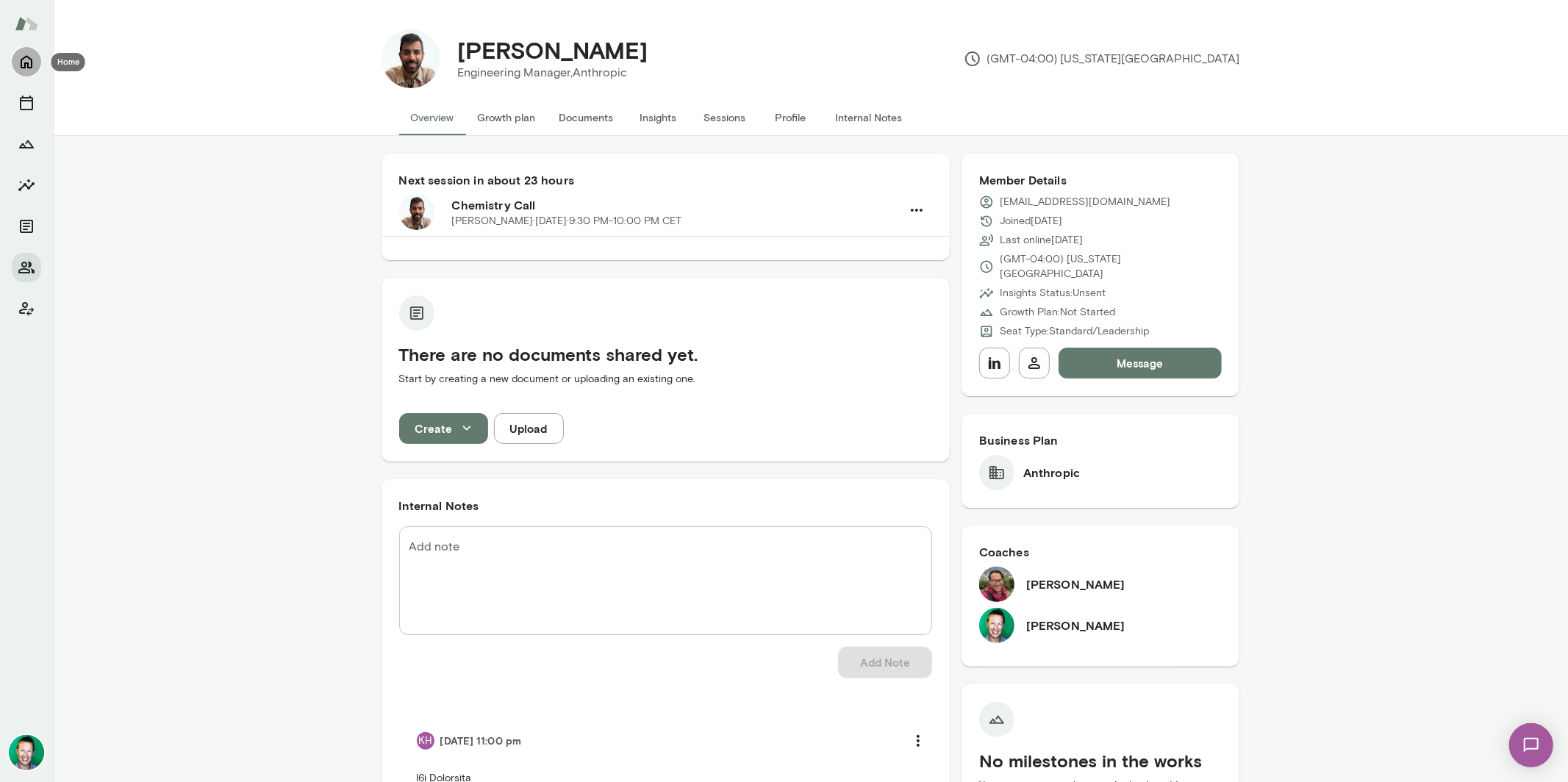
click at [29, 59] on icon "Home" at bounding box center [27, 62] width 18 height 18
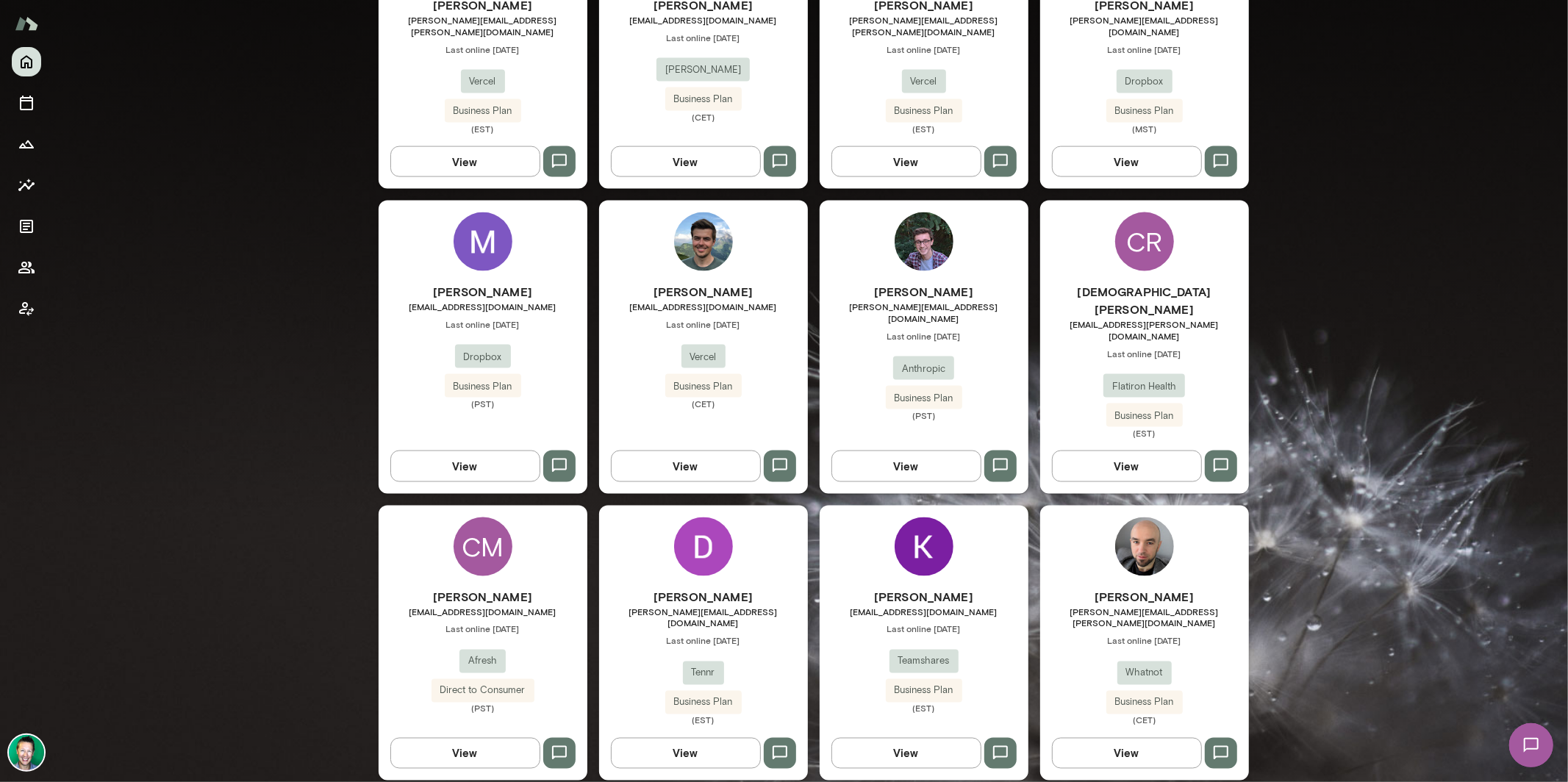
scroll to position [1851, 0]
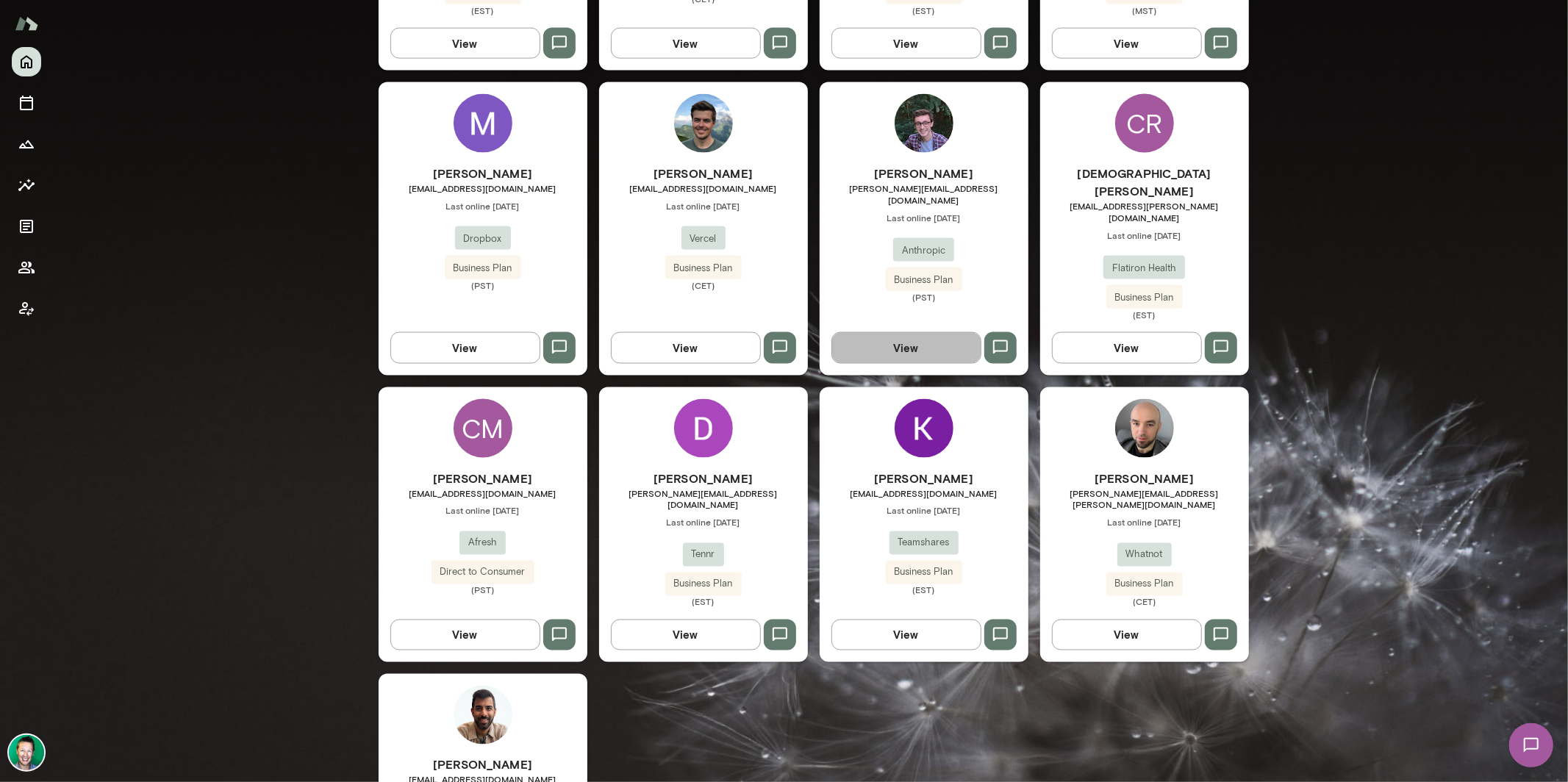
click at [906, 332] on button "View" at bounding box center [906, 348] width 150 height 31
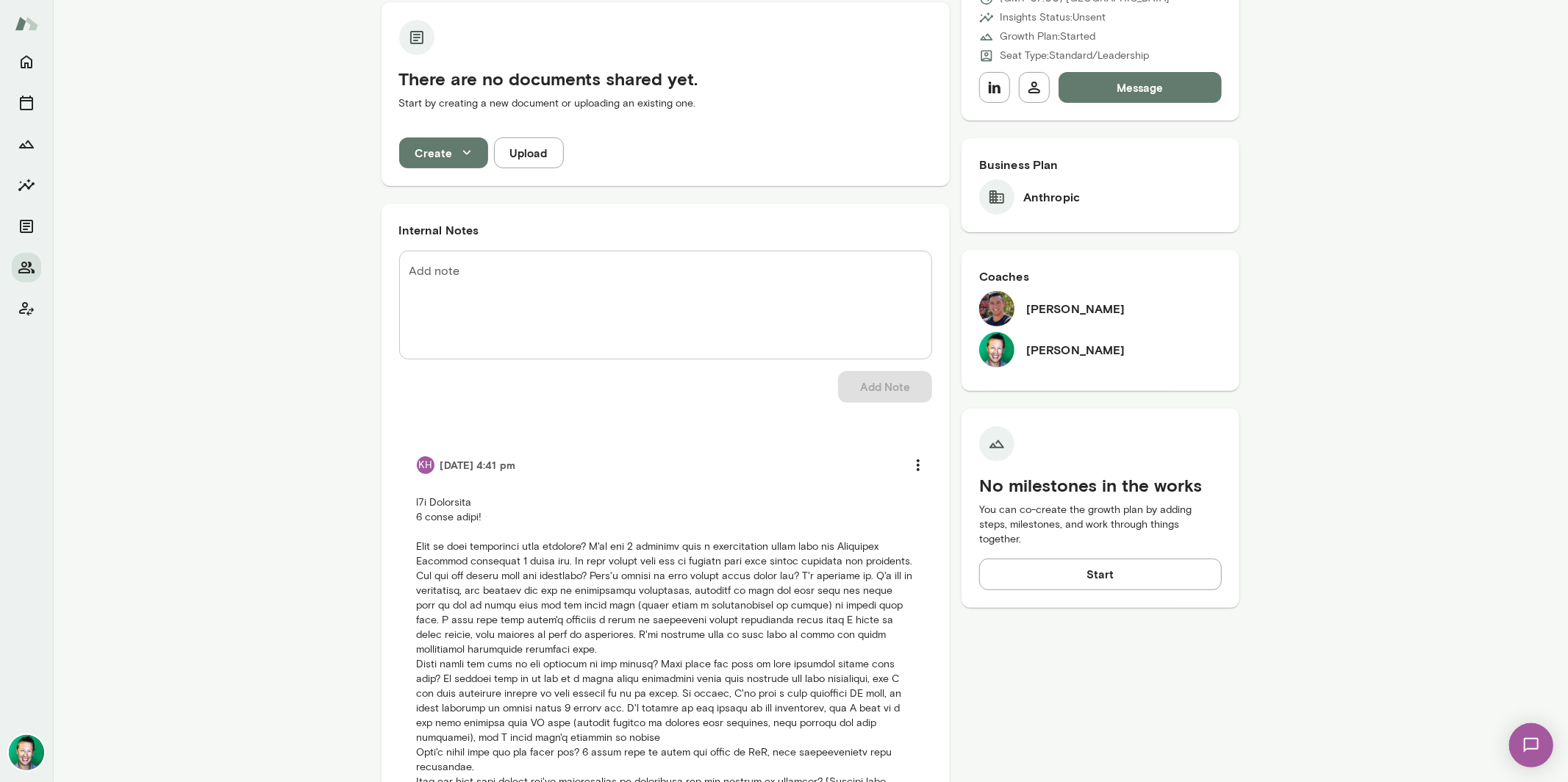
scroll to position [276, 0]
click at [25, 71] on button "Home" at bounding box center [26, 62] width 29 height 29
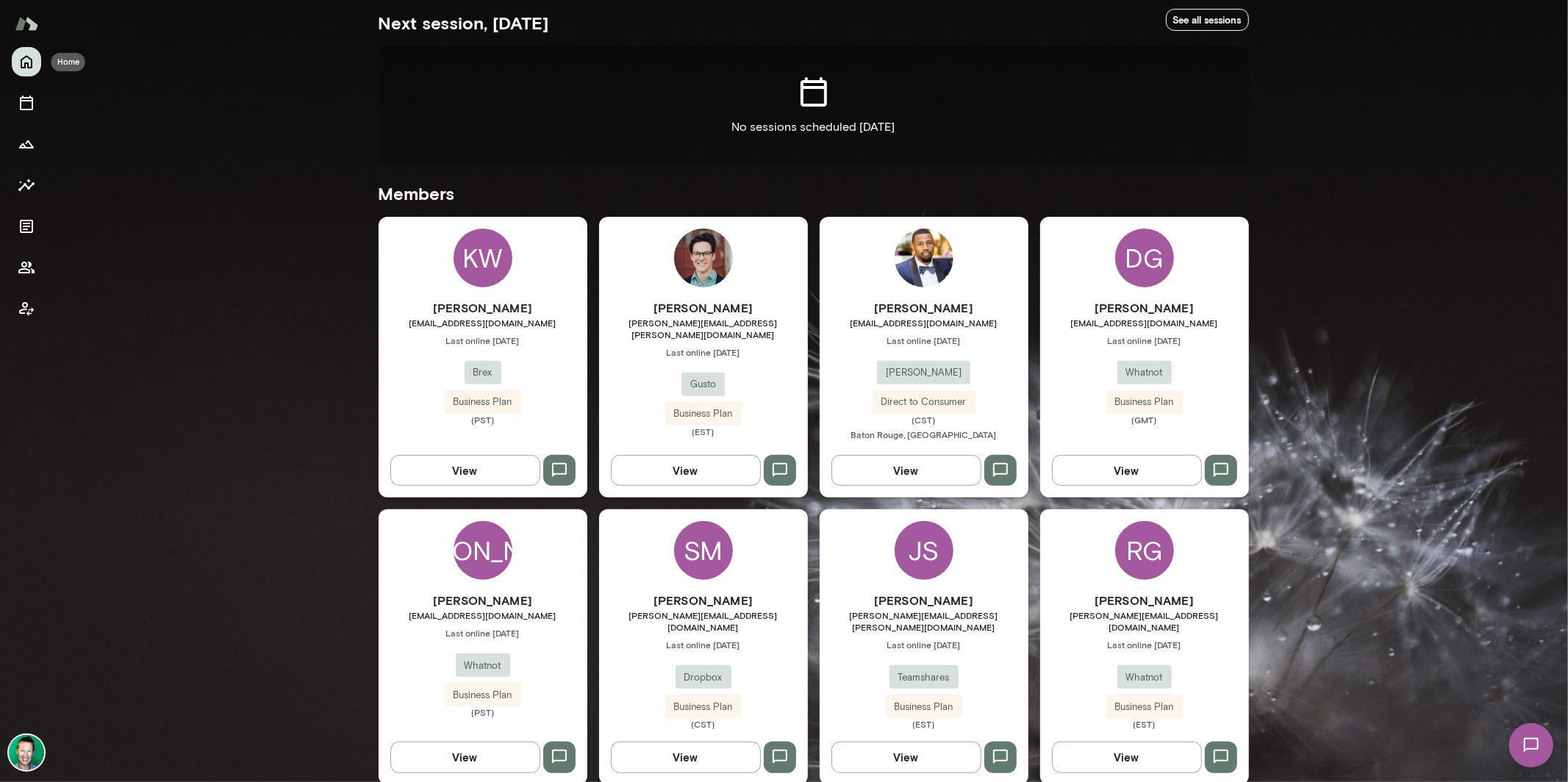
scroll to position [256, 0]
